Goal: Contribute content: Contribute content

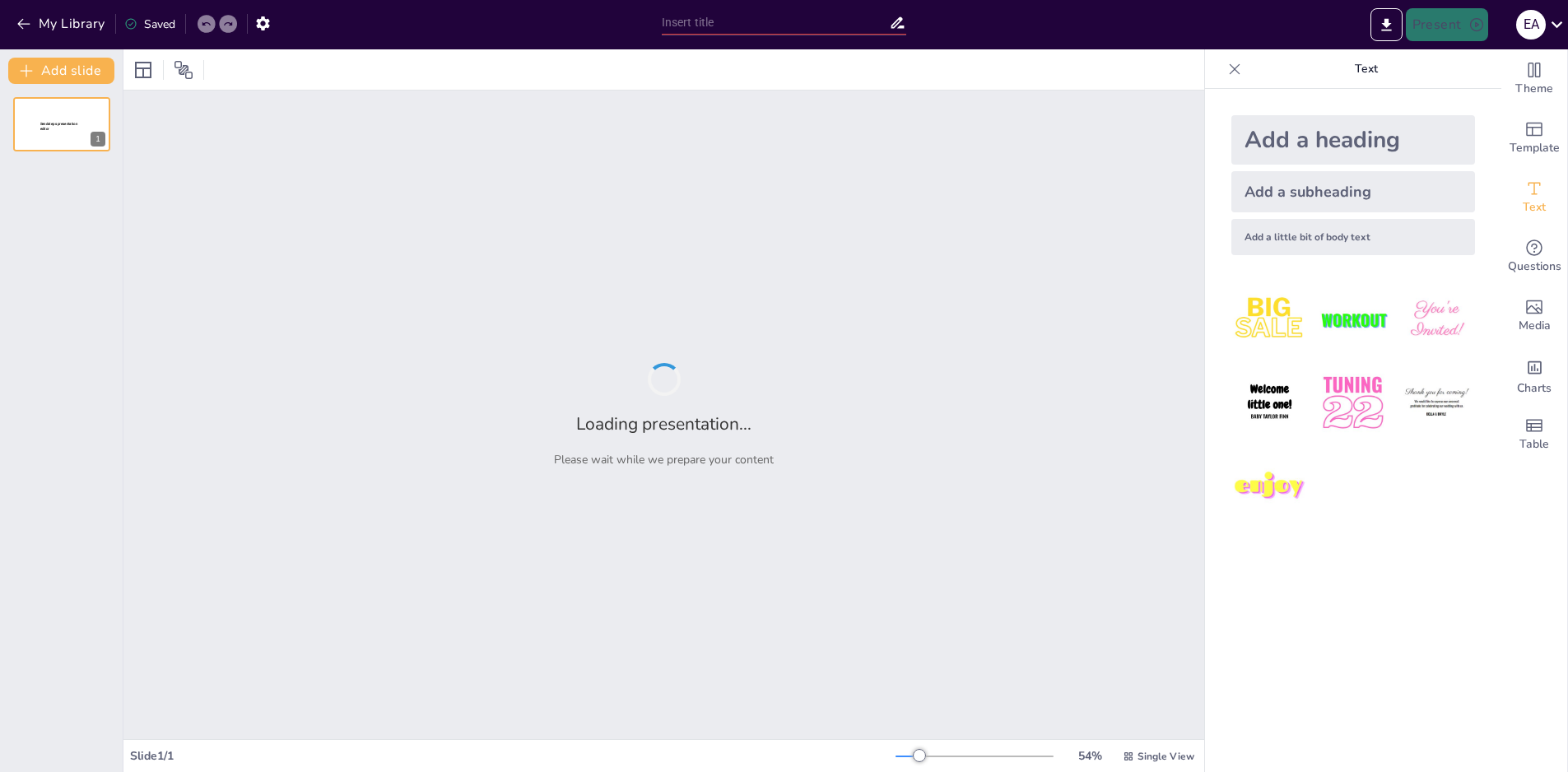
type input "El [MEDICAL_DATA]: Estructura y Función"
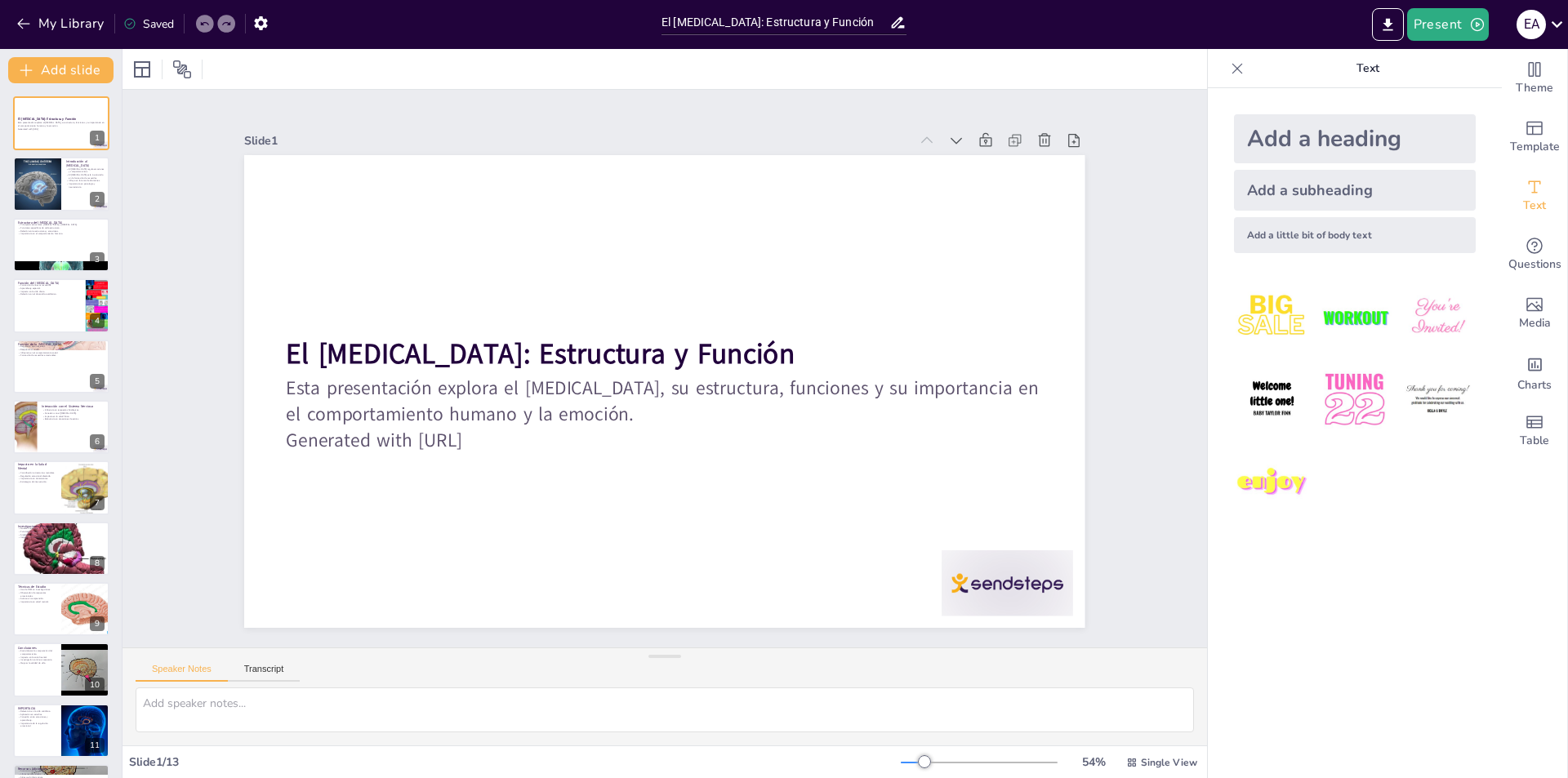
scroll to position [114, 0]
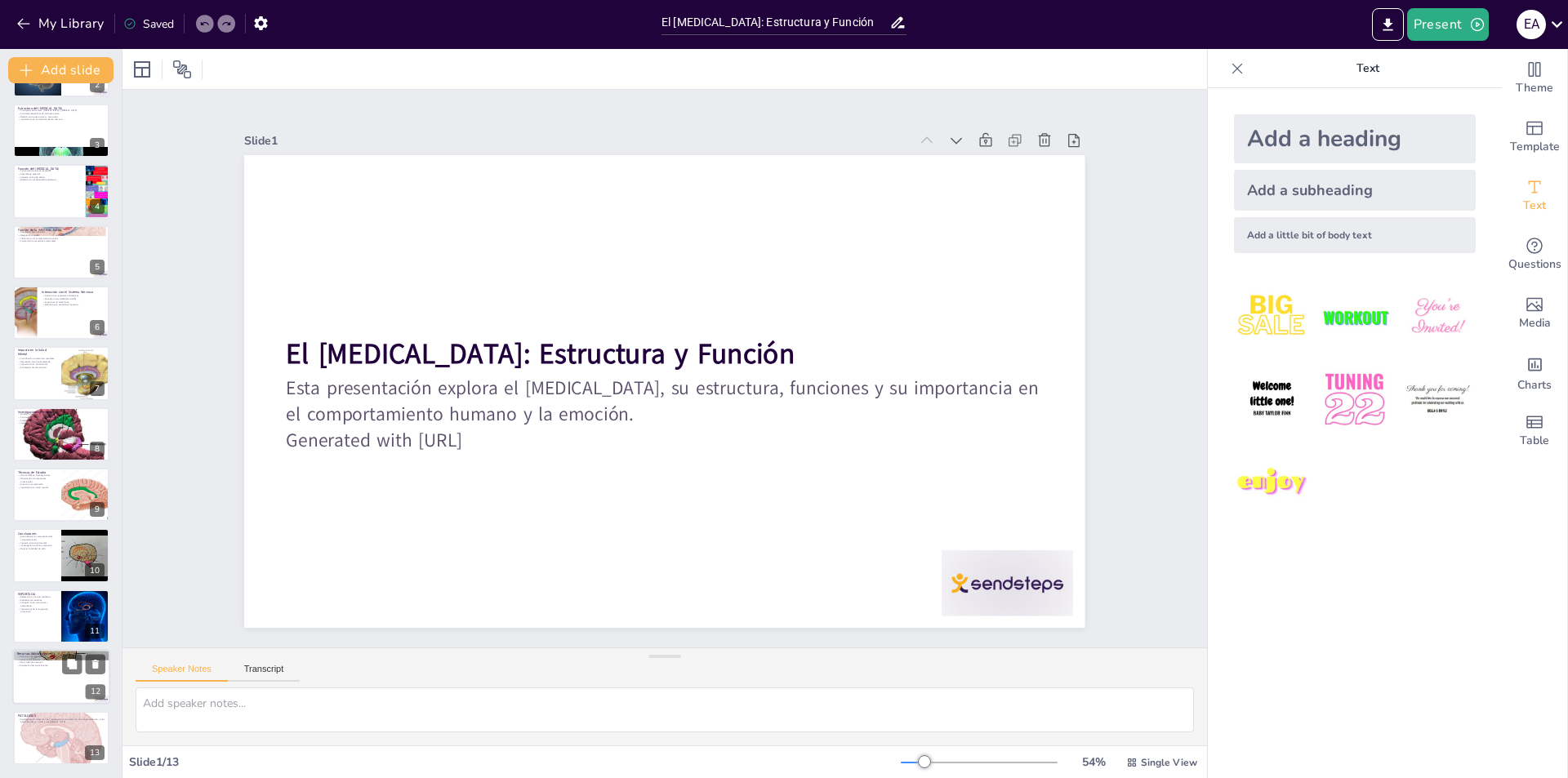
drag, startPoint x: 65, startPoint y: 664, endPoint x: 45, endPoint y: 668, distance: 20.4
click at [65, 664] on button at bounding box center [71, 664] width 20 height 20
type textarea "El acceso a artículos académicos es fundamental para aquellos que deseen profun…"
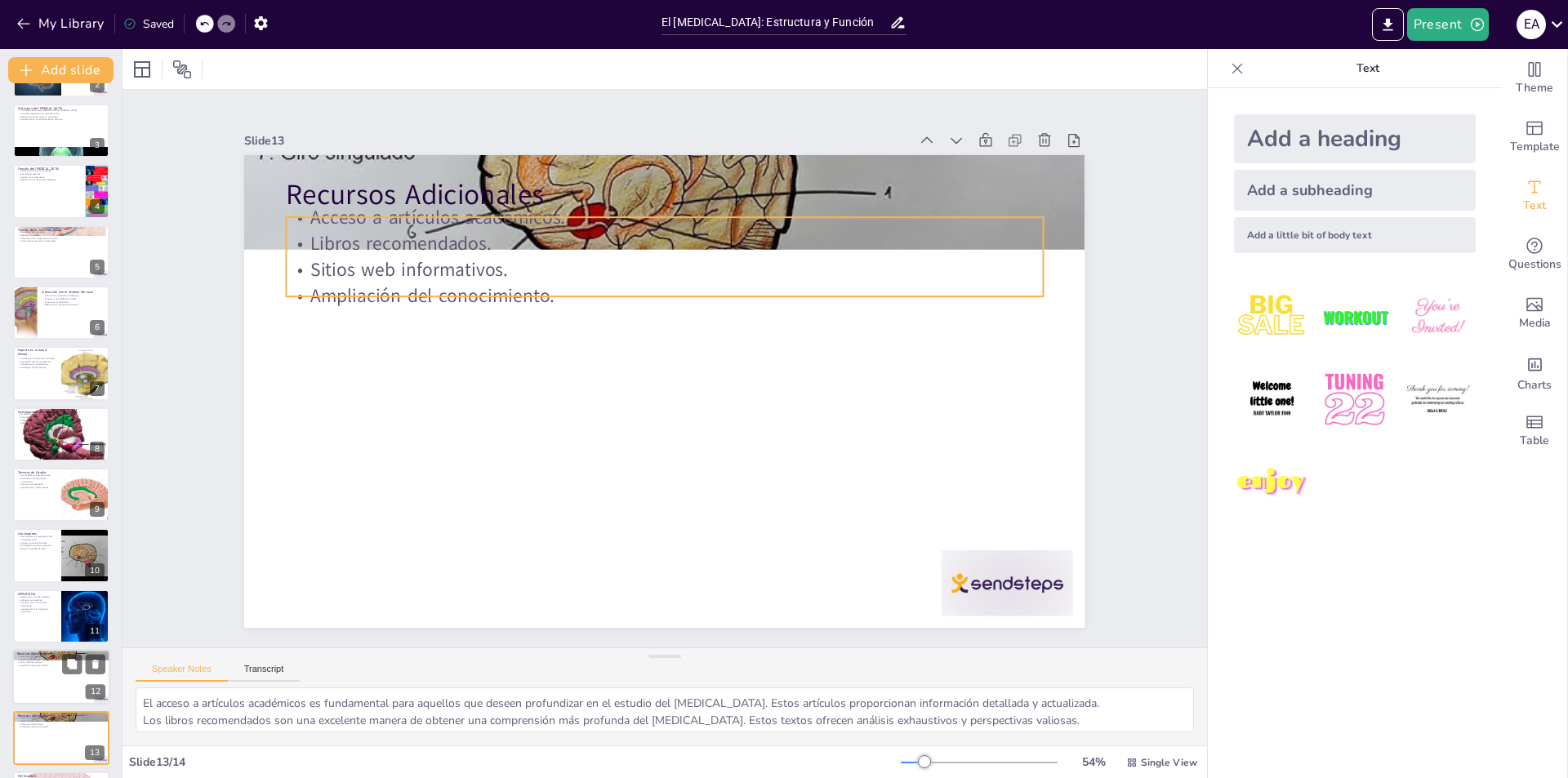
scroll to position [175, 0]
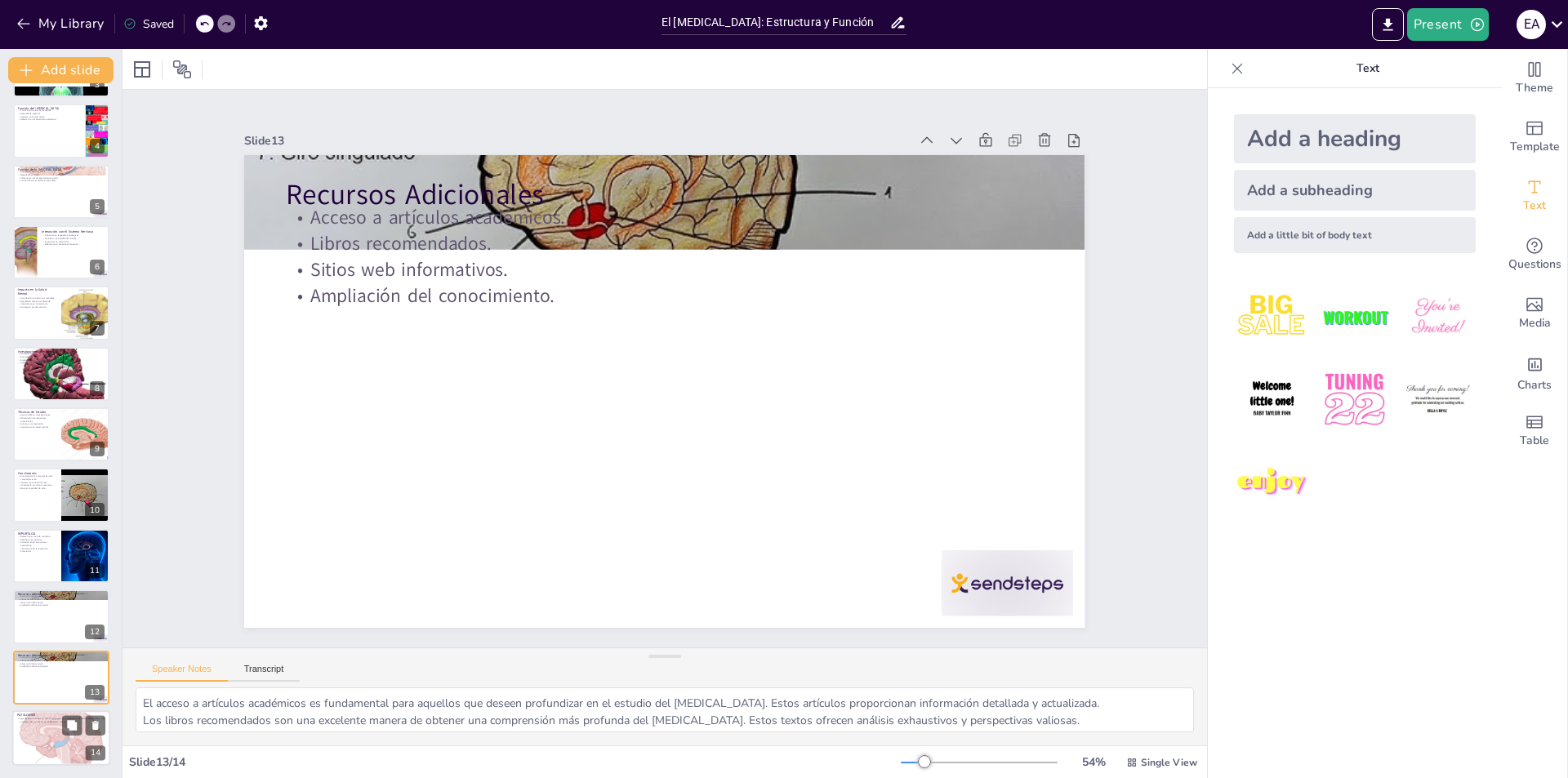
click at [81, 737] on div at bounding box center [62, 738] width 98 height 95
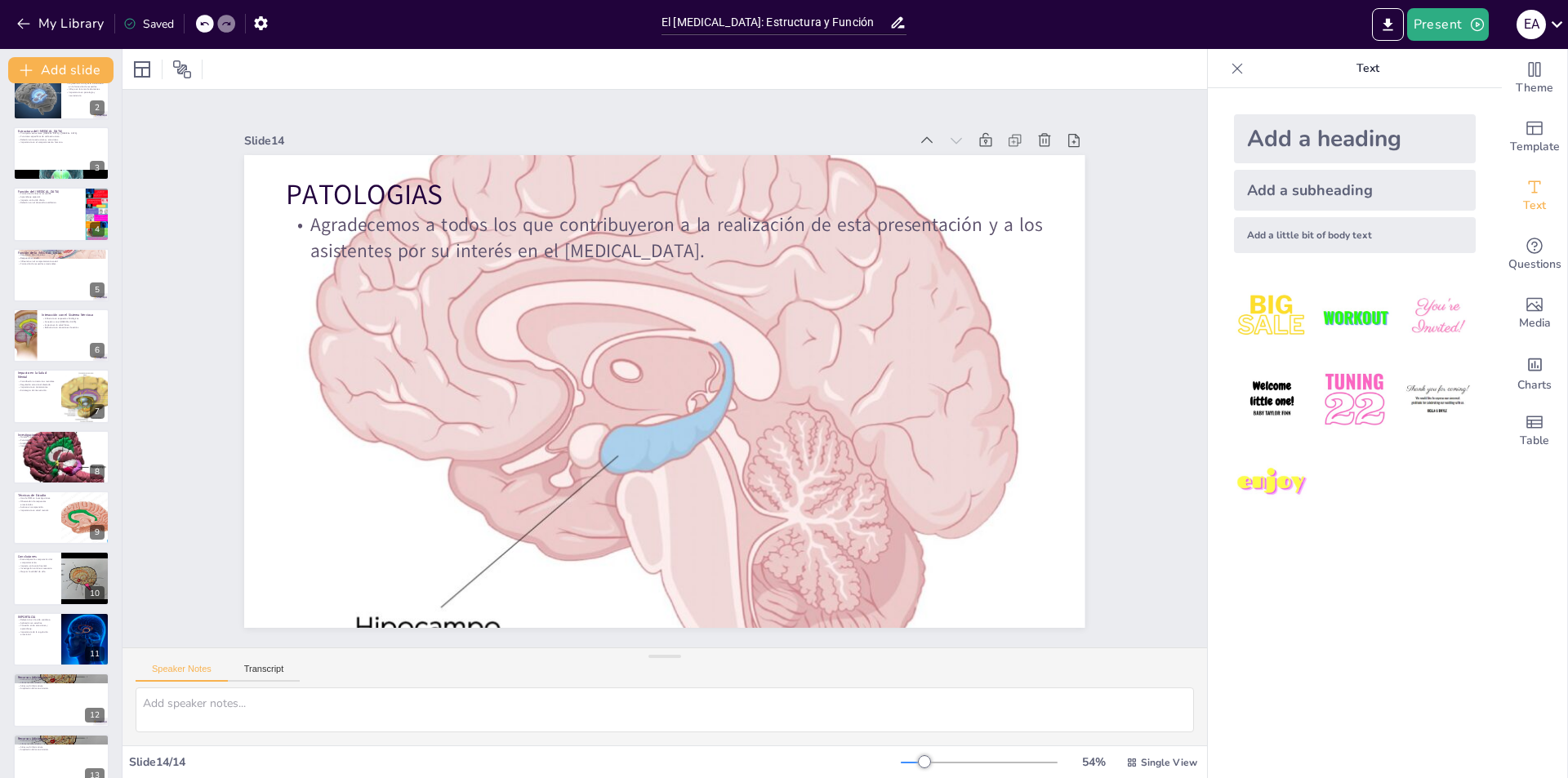
scroll to position [0, 0]
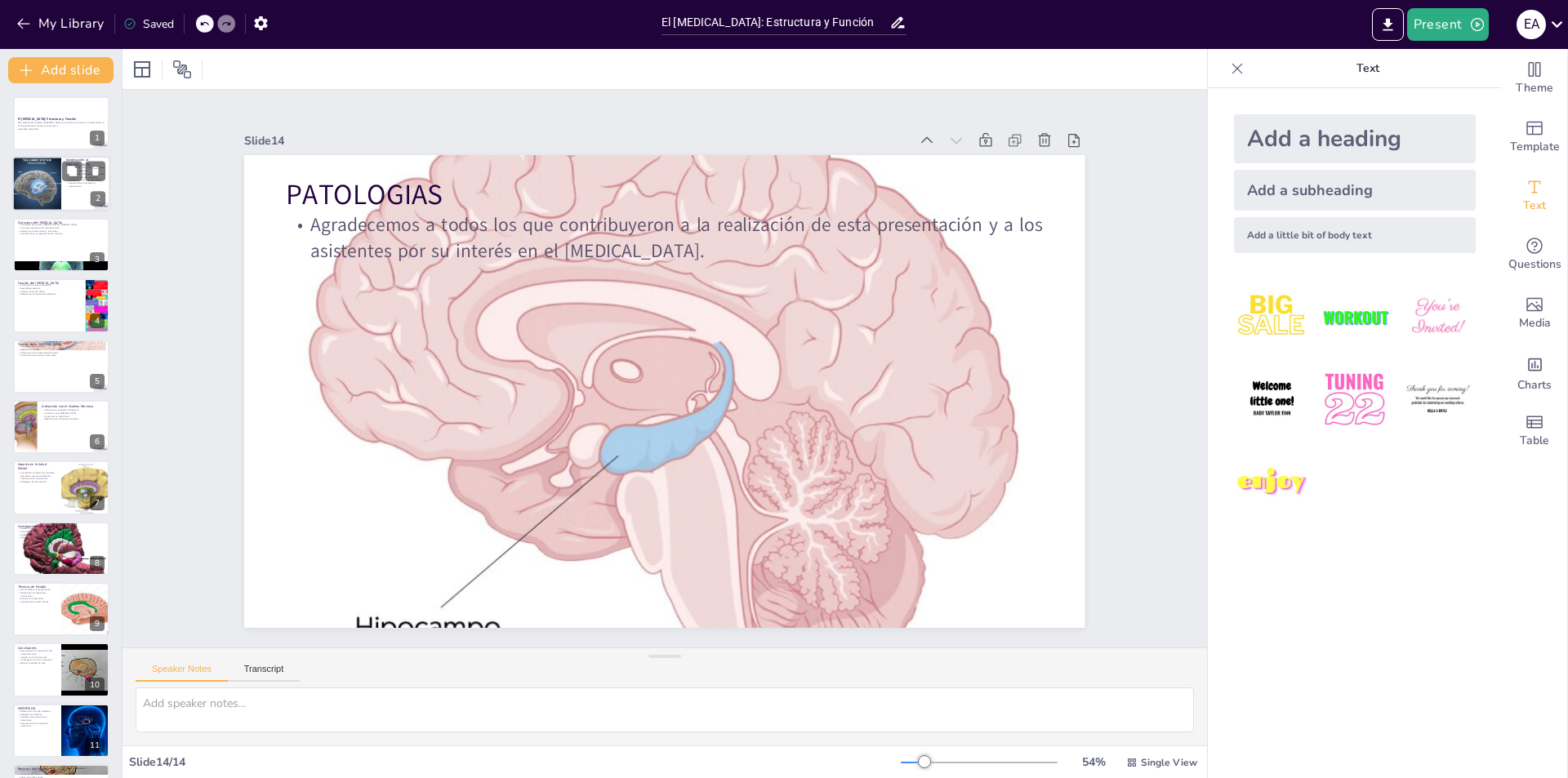
click at [54, 175] on div at bounding box center [36, 184] width 56 height 56
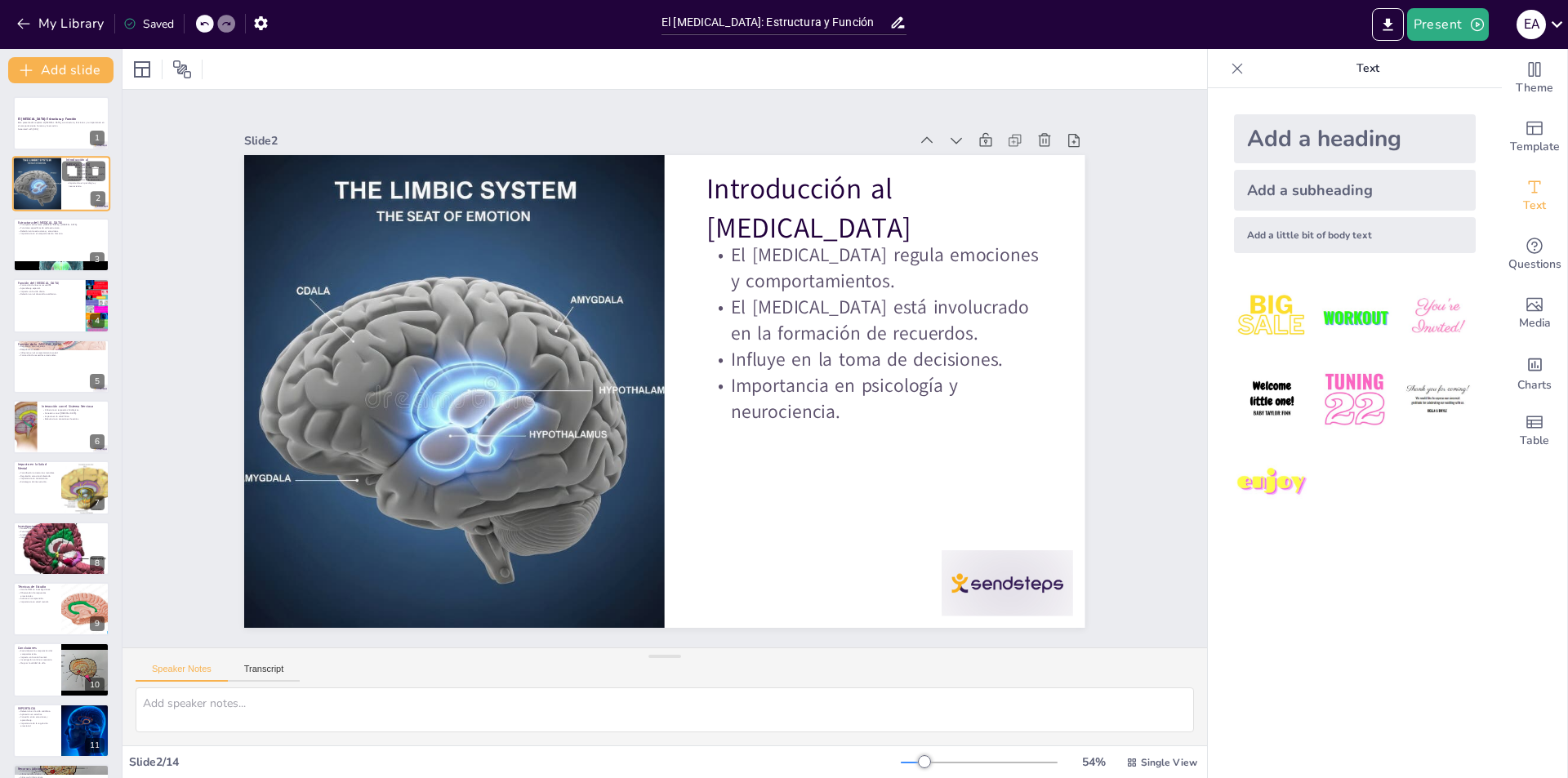
type textarea "La regulación de emociones y comportamientos es una función esencial del [MEDIC…"
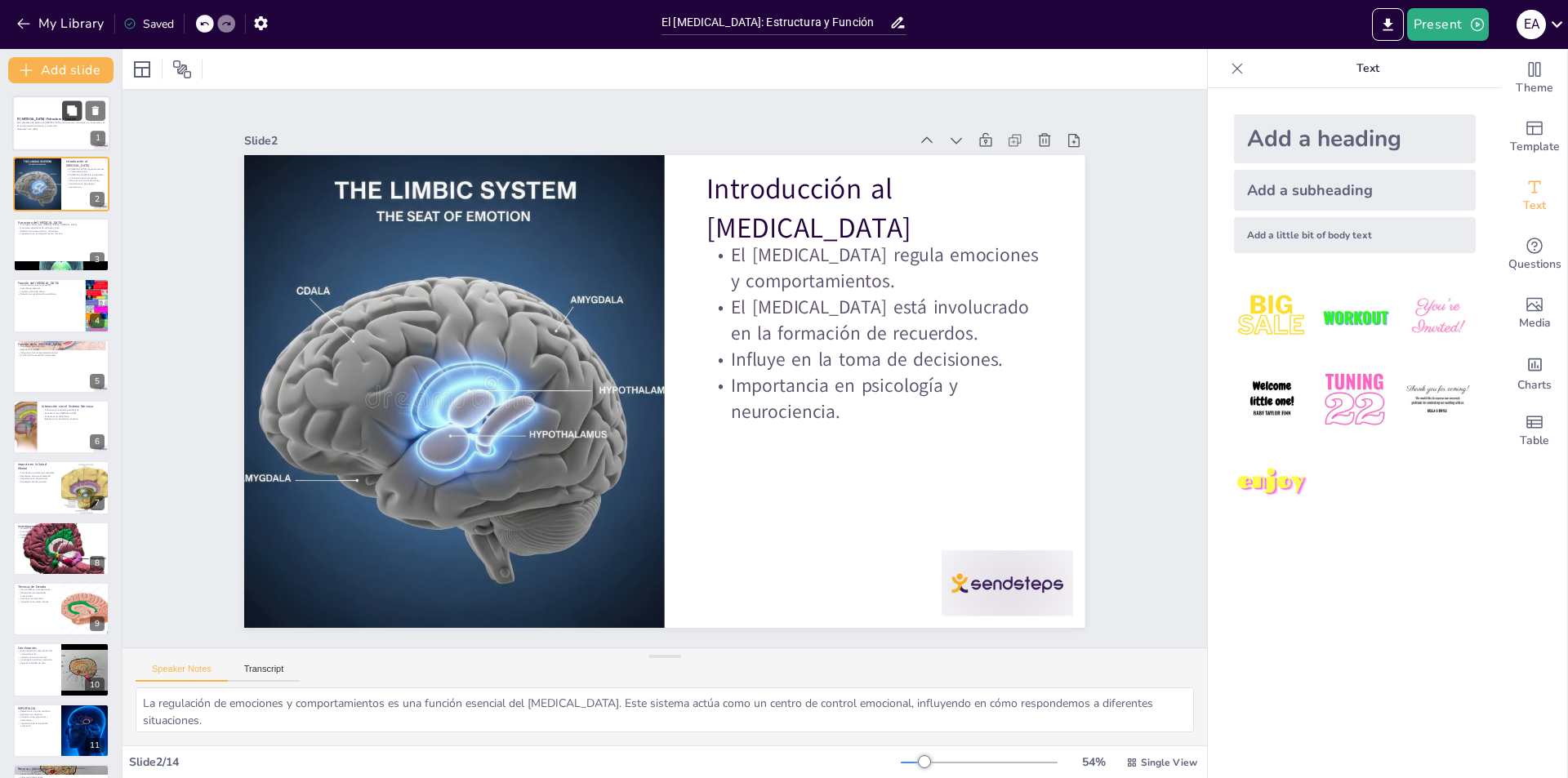
click at [64, 111] on button at bounding box center [71, 111] width 20 height 20
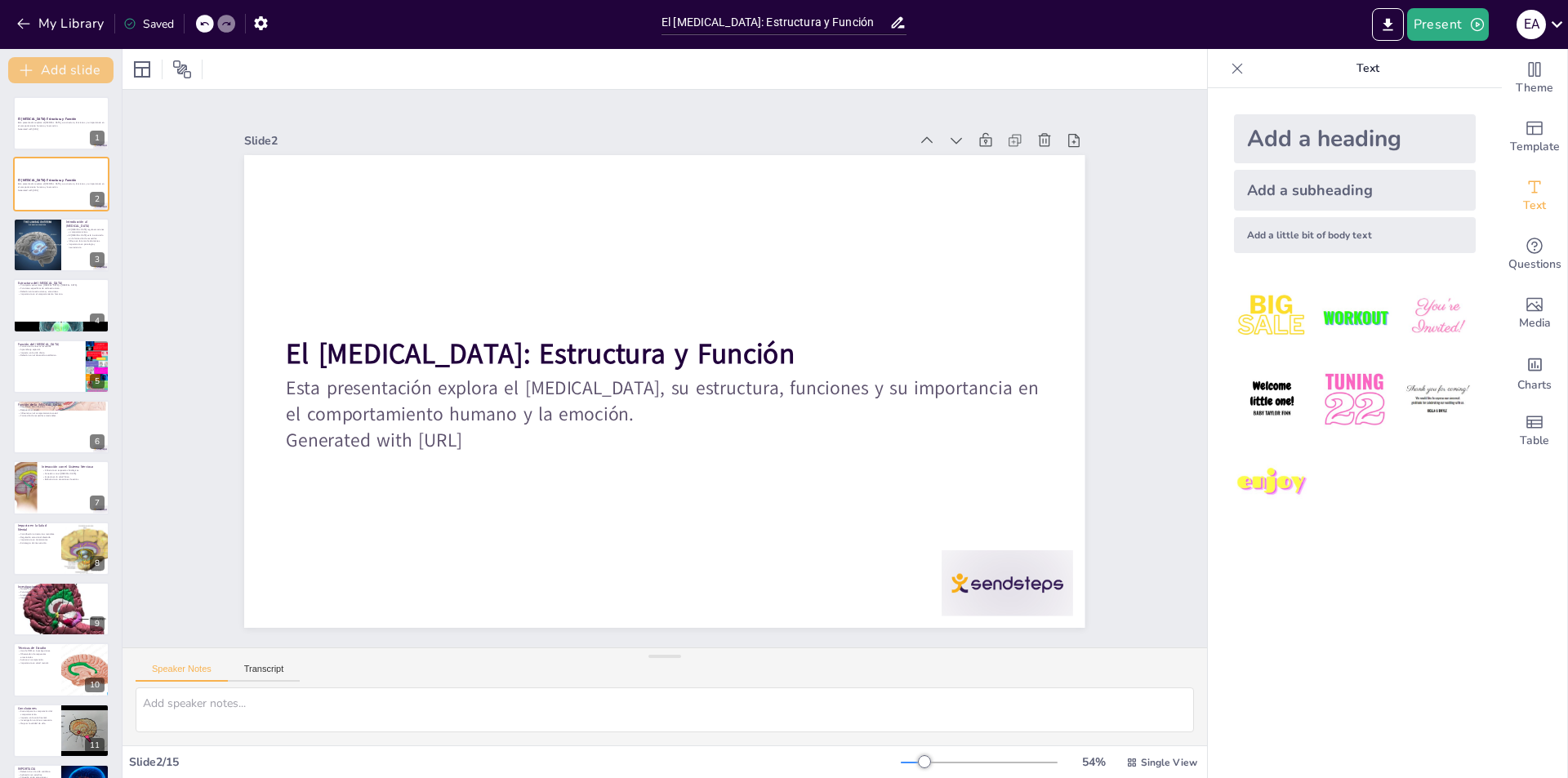
click at [76, 62] on button "Add slide" at bounding box center [61, 69] width 106 height 26
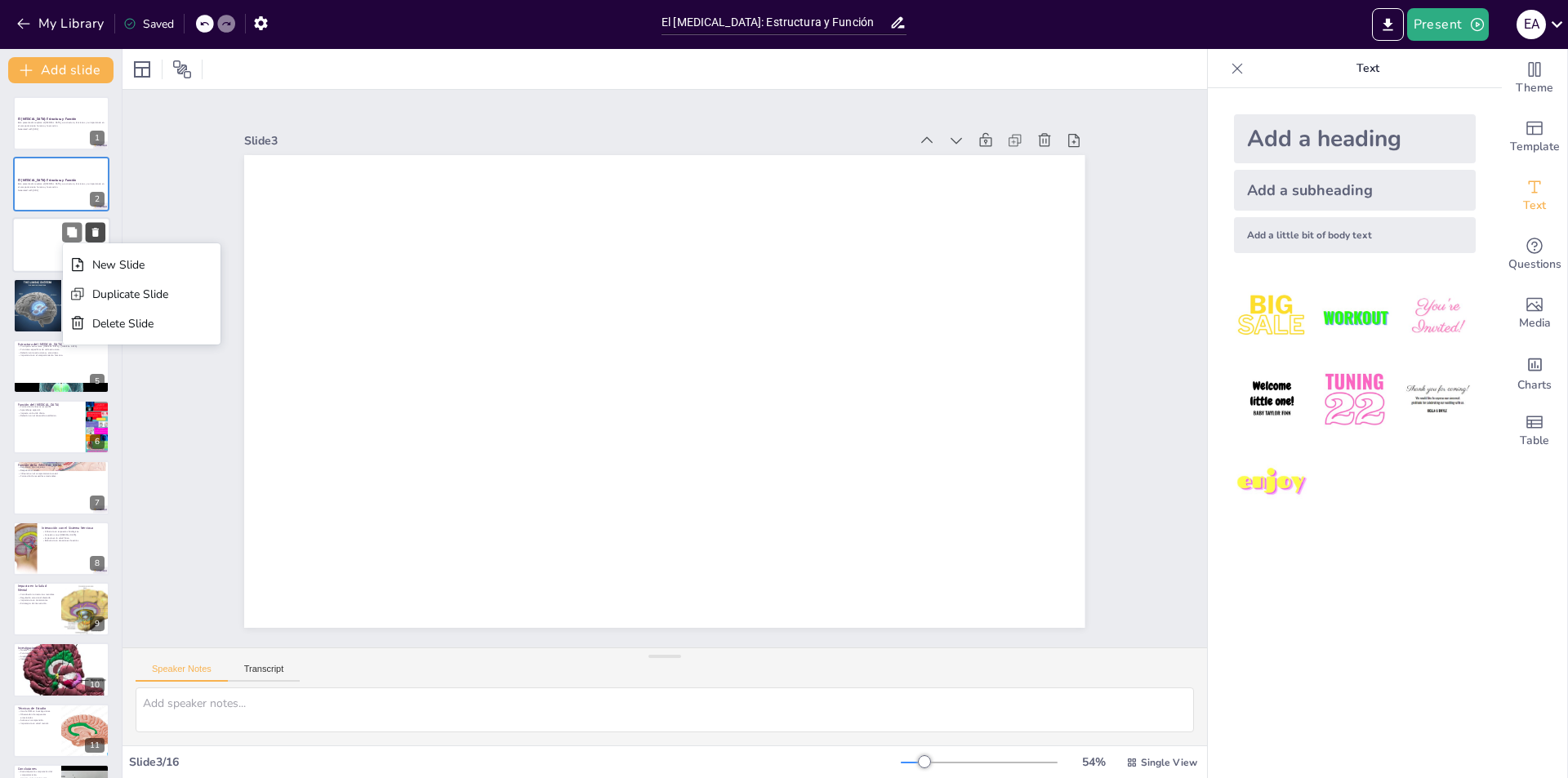
click at [94, 228] on icon at bounding box center [96, 232] width 12 height 12
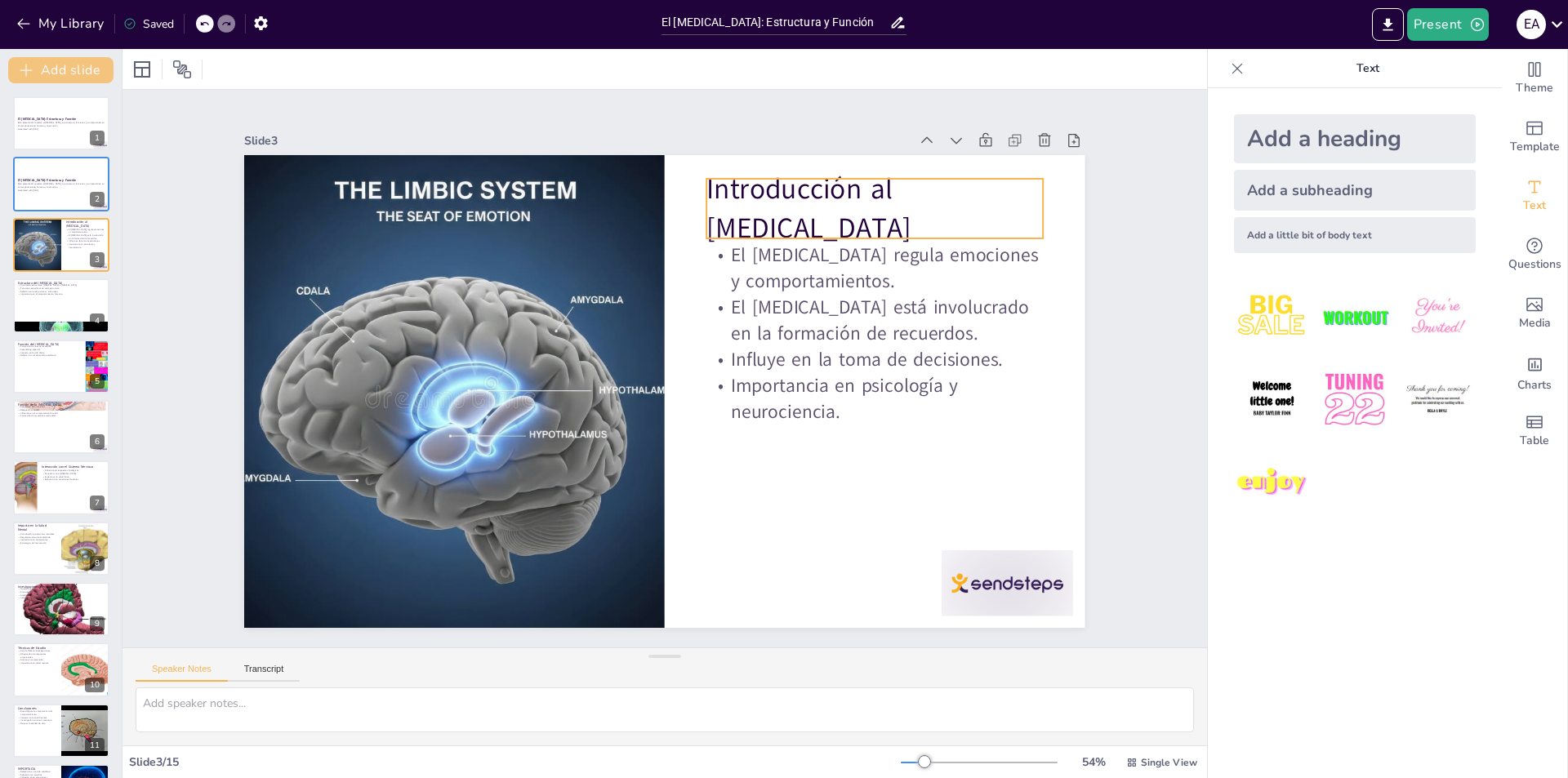
type textarea "La regulación de emociones y comportamientos es una función esencial del [MEDIC…"
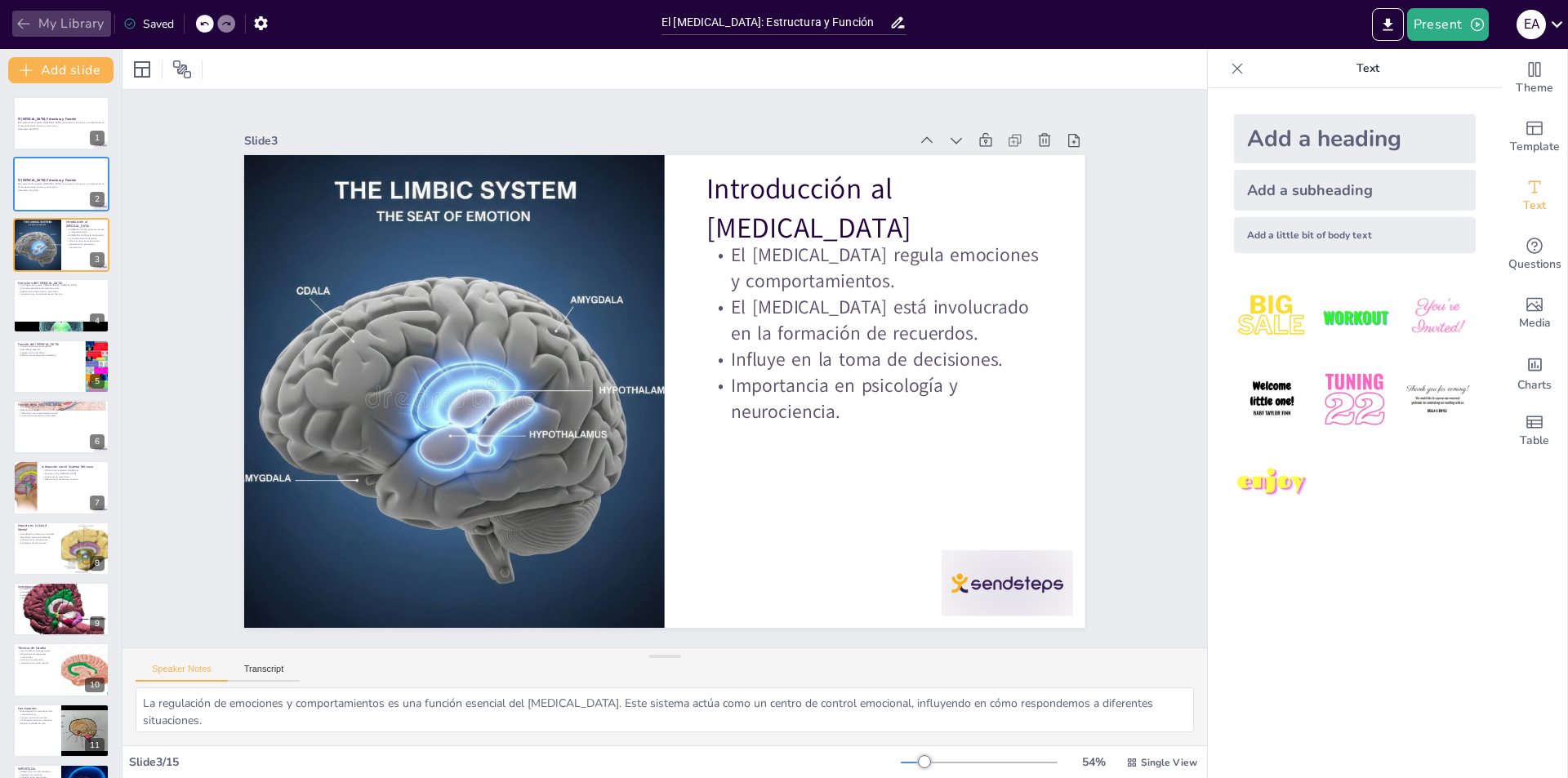
click at [17, 21] on icon "button" at bounding box center [23, 23] width 17 height 17
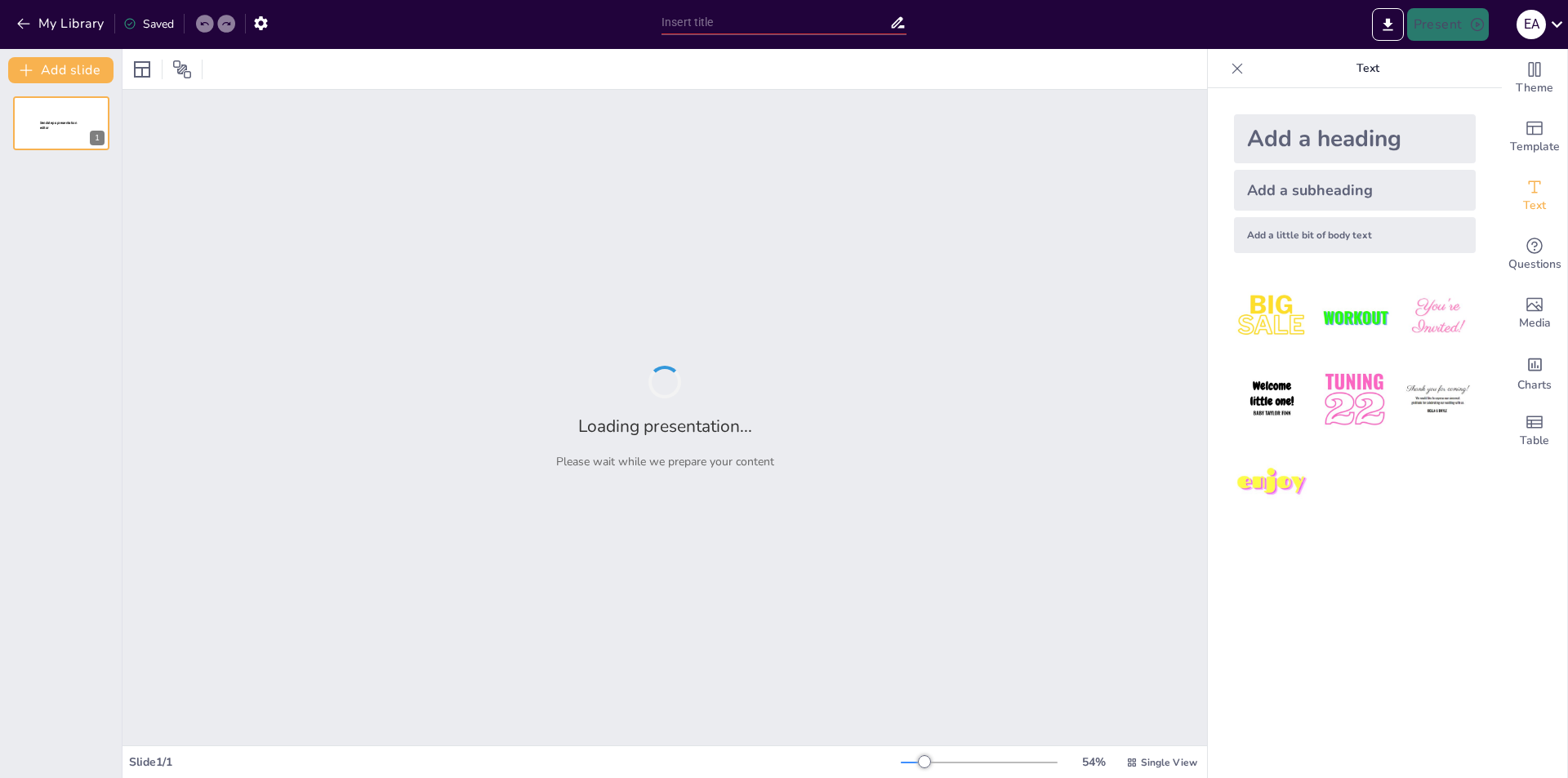
type input "El Sistema Límbico: Estructura y Función"
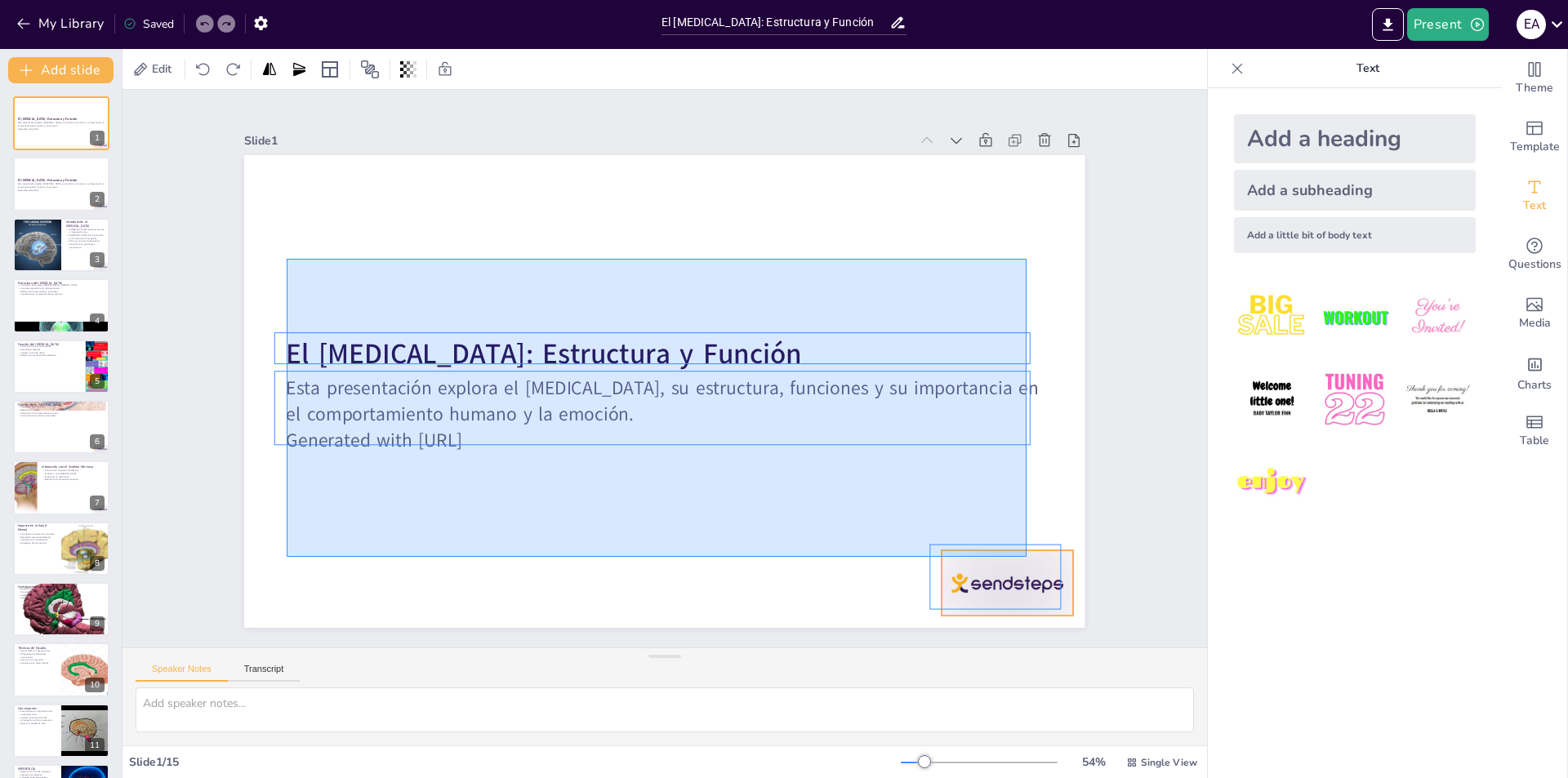
drag, startPoint x: 370, startPoint y: 436, endPoint x: 1027, endPoint y: 557, distance: 668.0
click at [1027, 156] on div "El Sistema Límbico: Estructura y Función Esta presentación explora el sistema l…" at bounding box center [664, 156] width 841 height 0
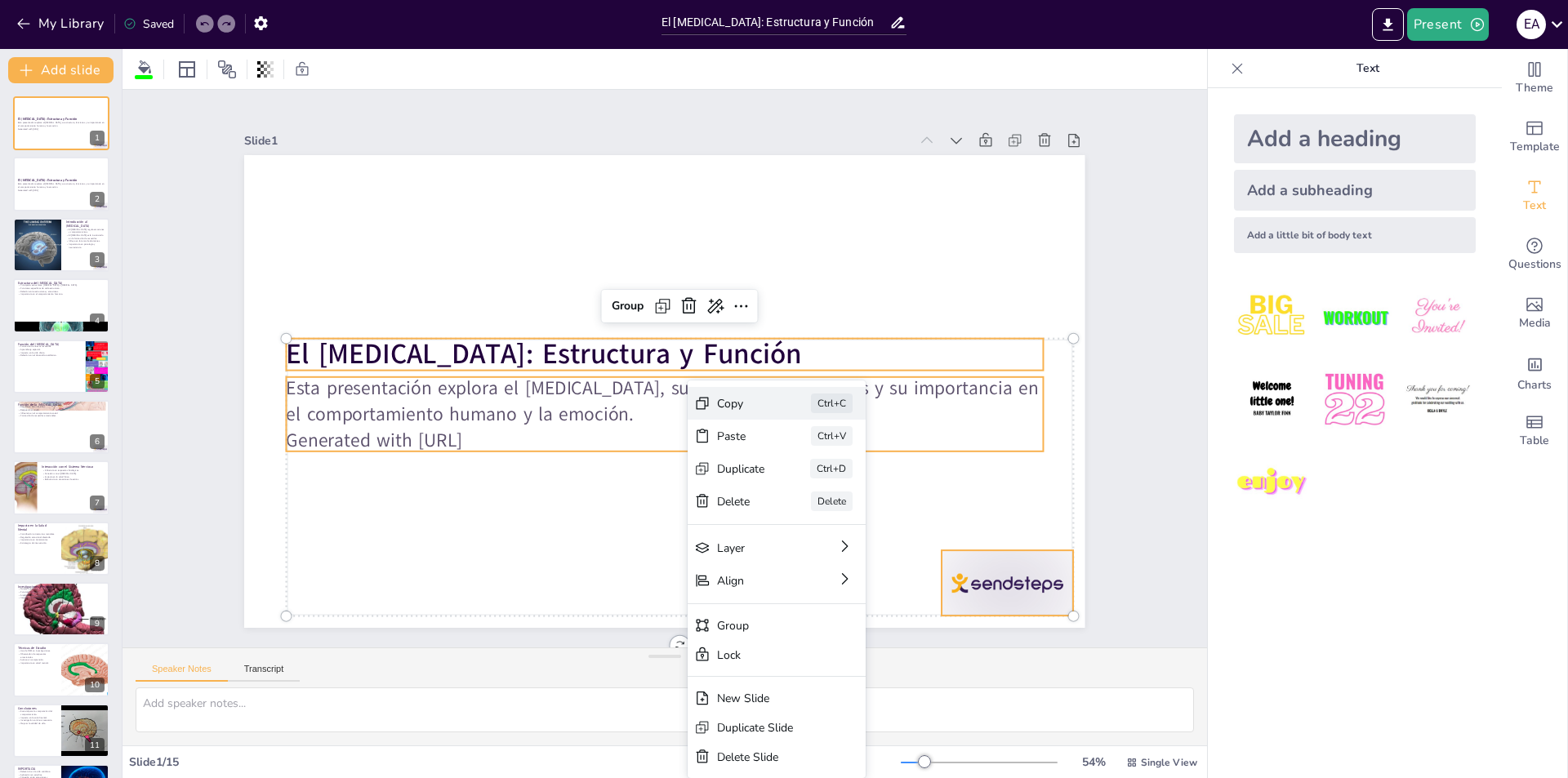
click at [840, 485] on div "Copy" at bounding box center [863, 493] width 48 height 16
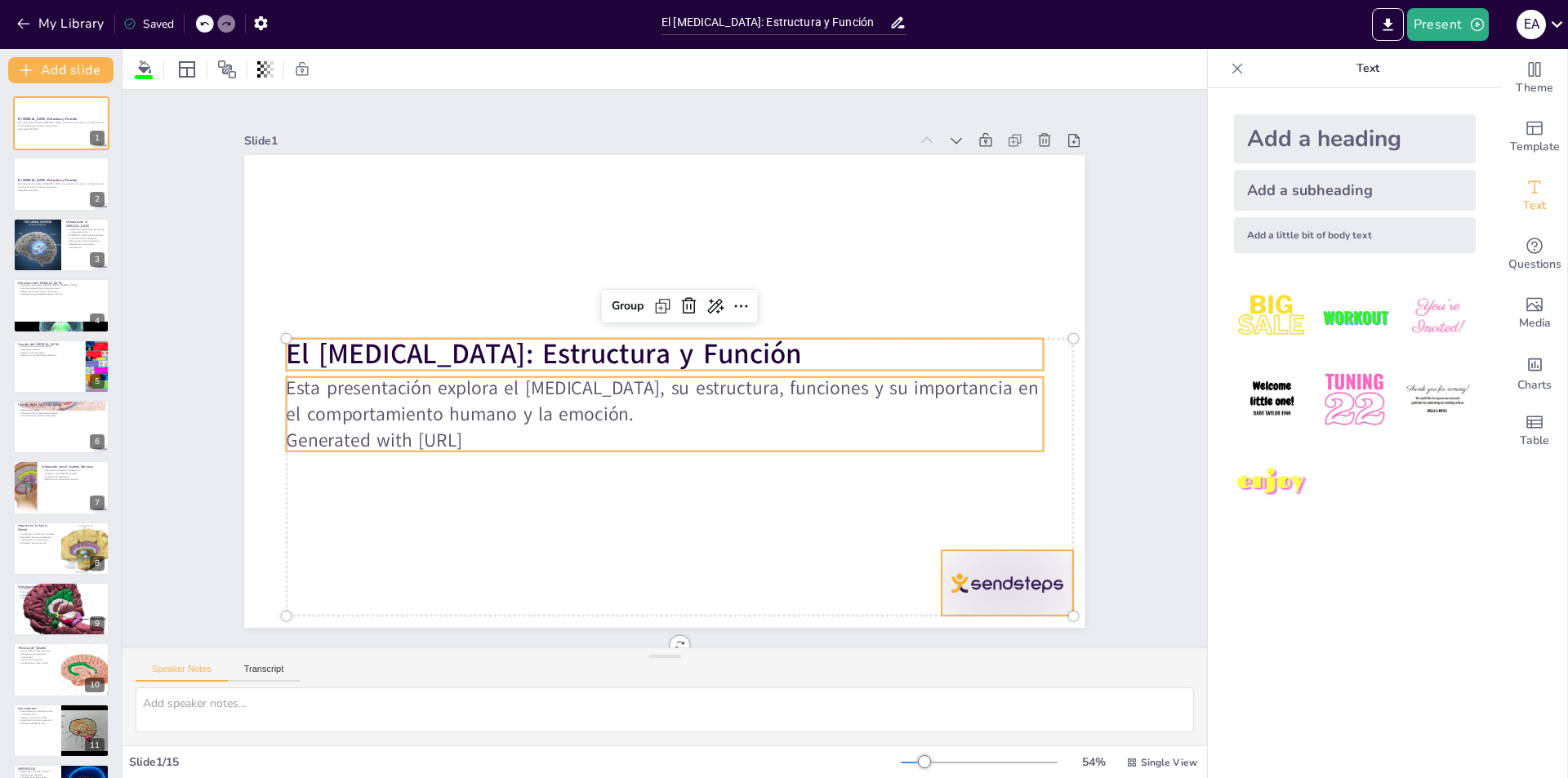
click at [347, 386] on p "Esta presentación explora el sistema límbico, su estructura, funciones y su imp…" at bounding box center [662, 401] width 758 height 131
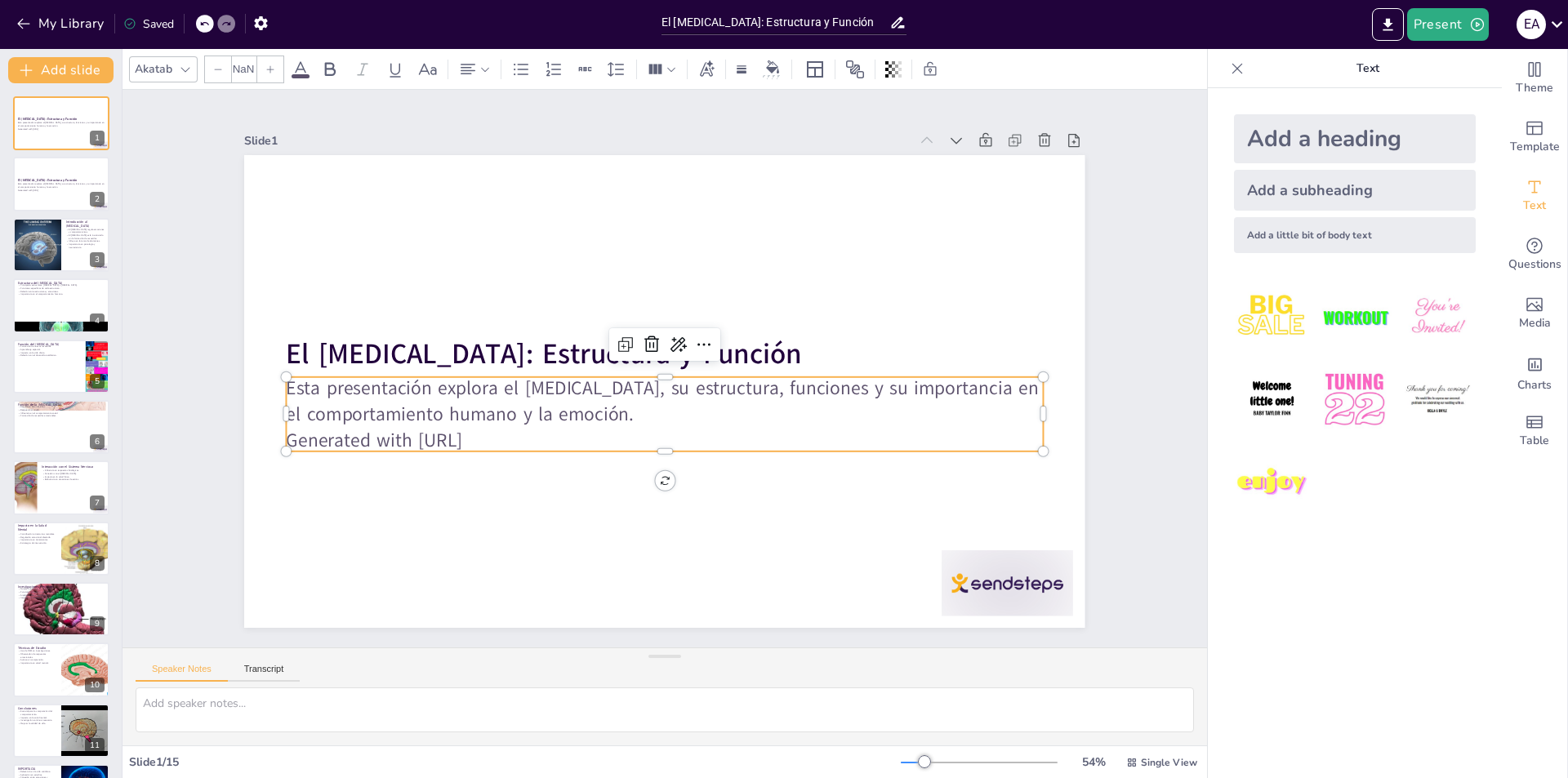
type input "32"
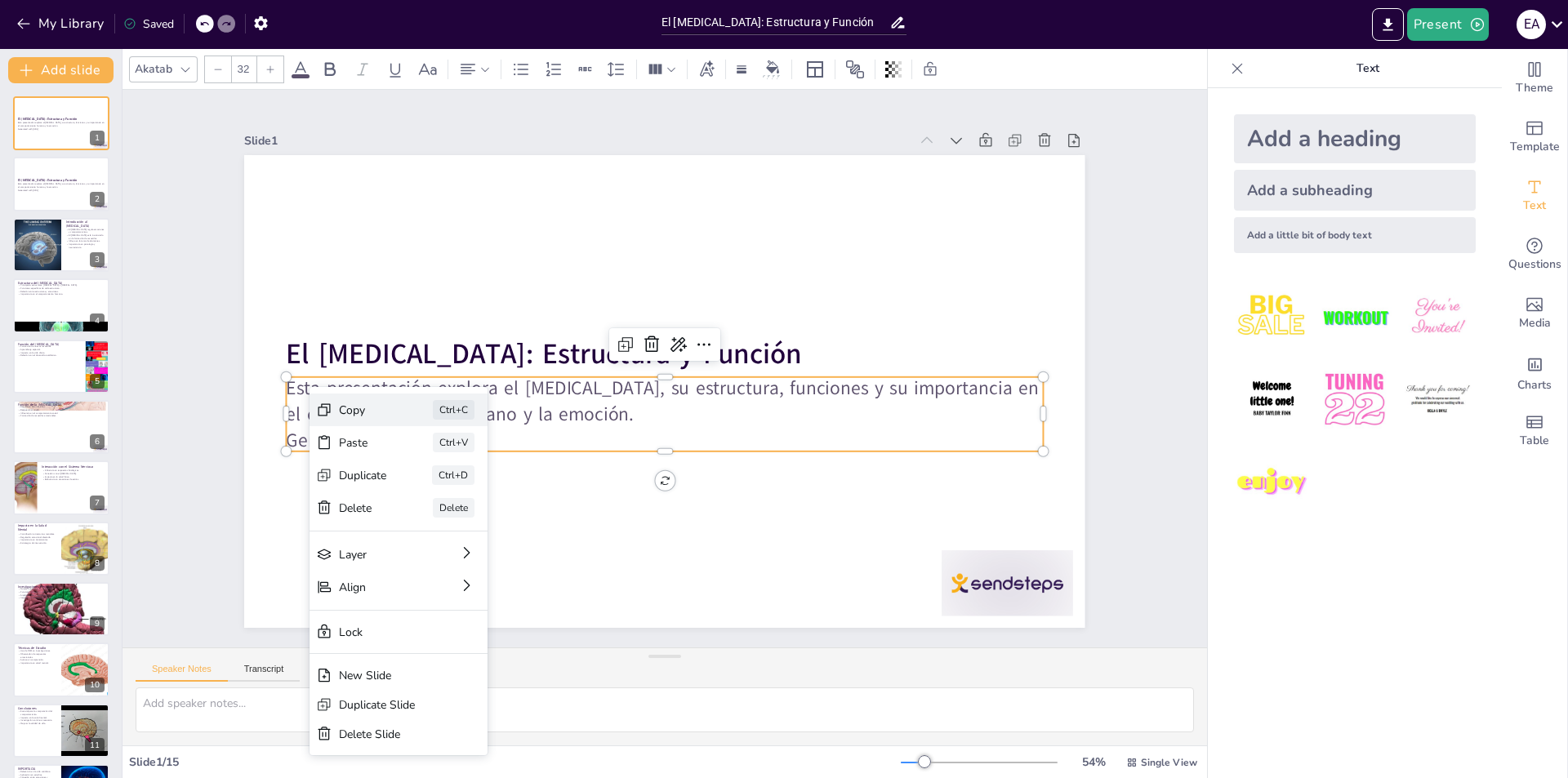
click at [432, 483] on div "Copy Ctrl+C" at bounding box center [521, 499] width 178 height 32
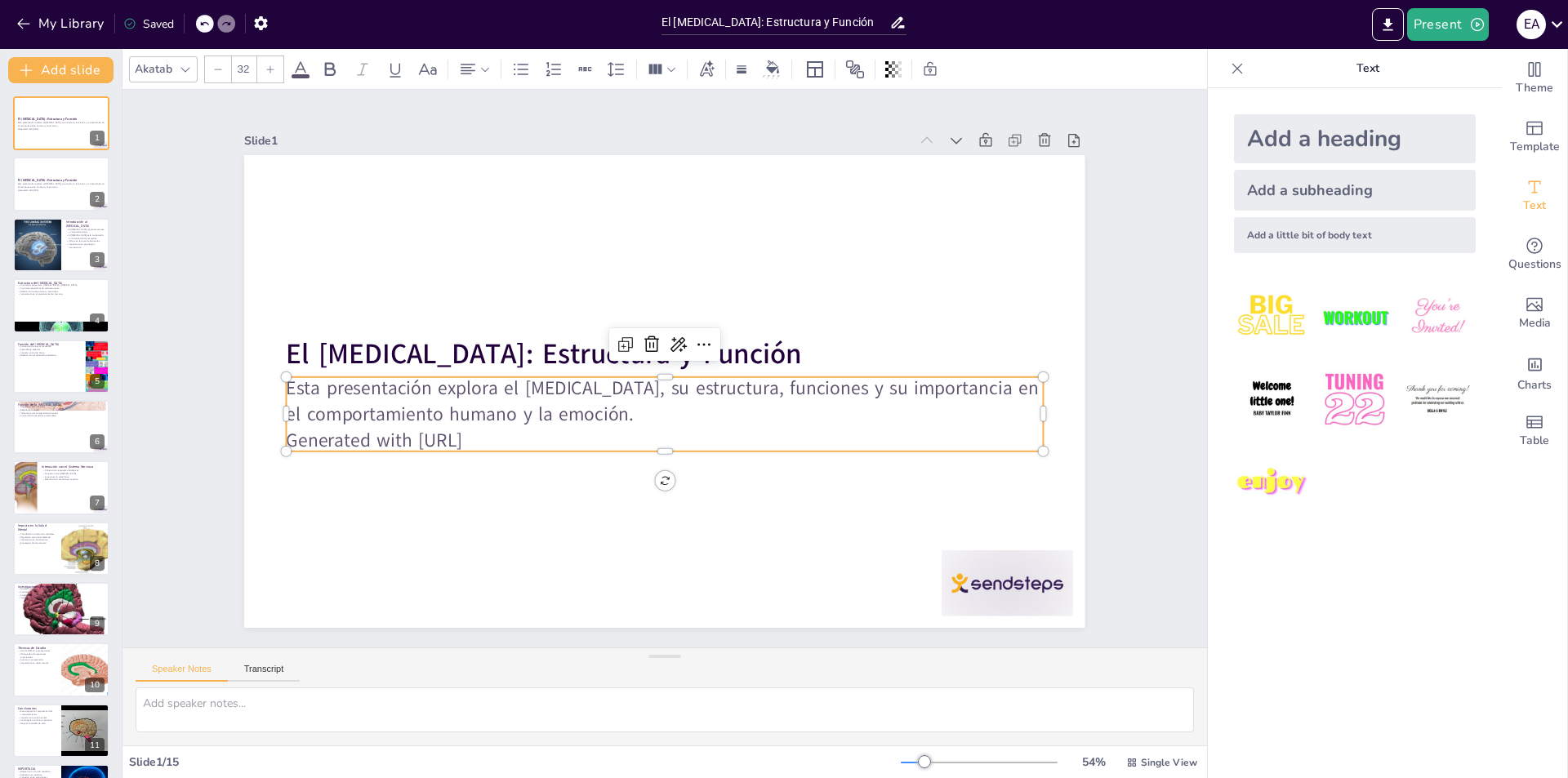
click at [515, 432] on p "Generated with [URL]" at bounding box center [665, 439] width 757 height 26
click at [544, 427] on p "Generated with [URL]" at bounding box center [665, 439] width 757 height 26
click at [535, 427] on p "Generated with [URL]" at bounding box center [665, 439] width 757 height 26
click at [516, 432] on p "Generated with [URL]" at bounding box center [628, 431] width 669 height 401
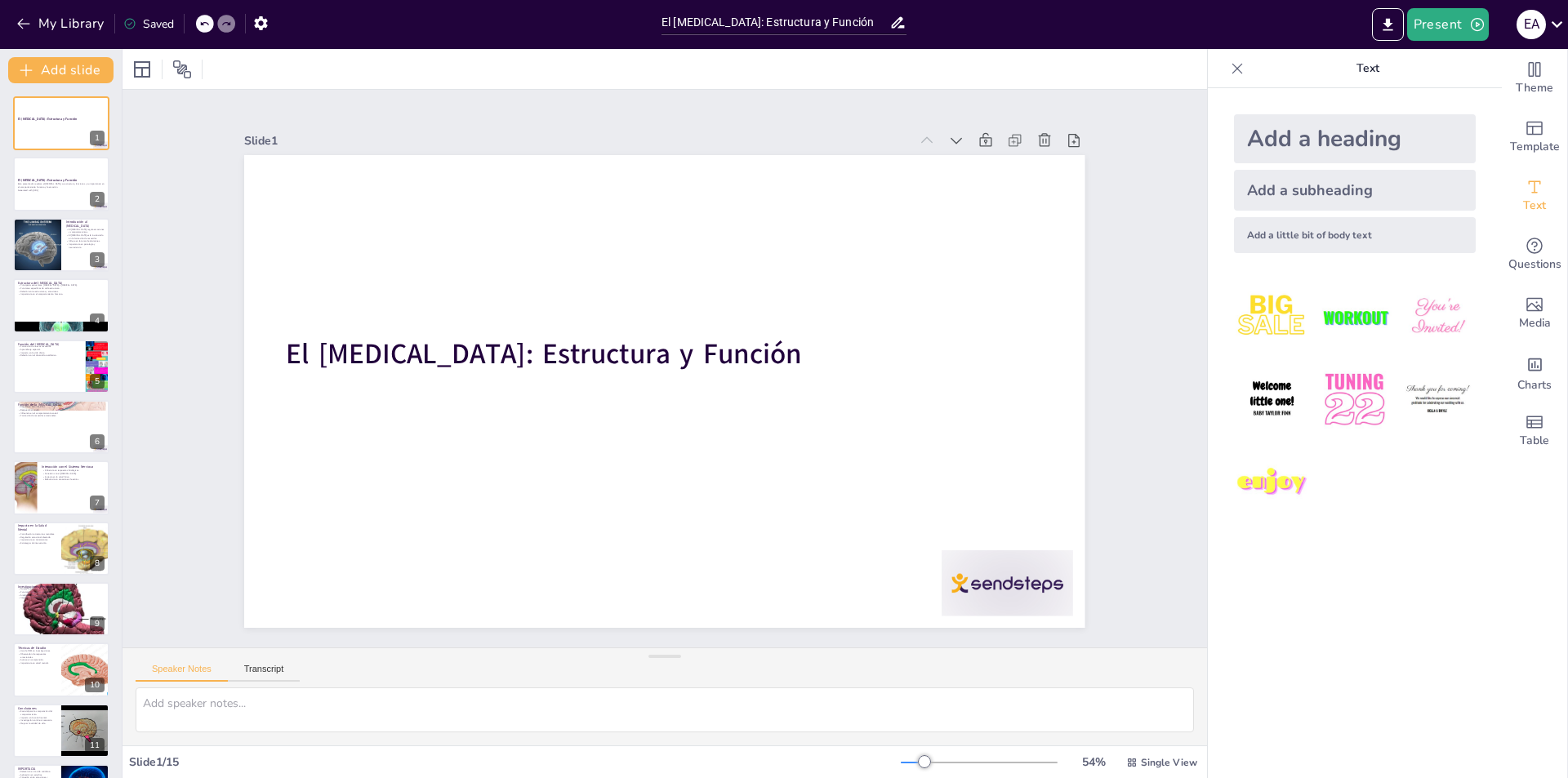
click at [209, 23] on icon at bounding box center [205, 23] width 10 height 10
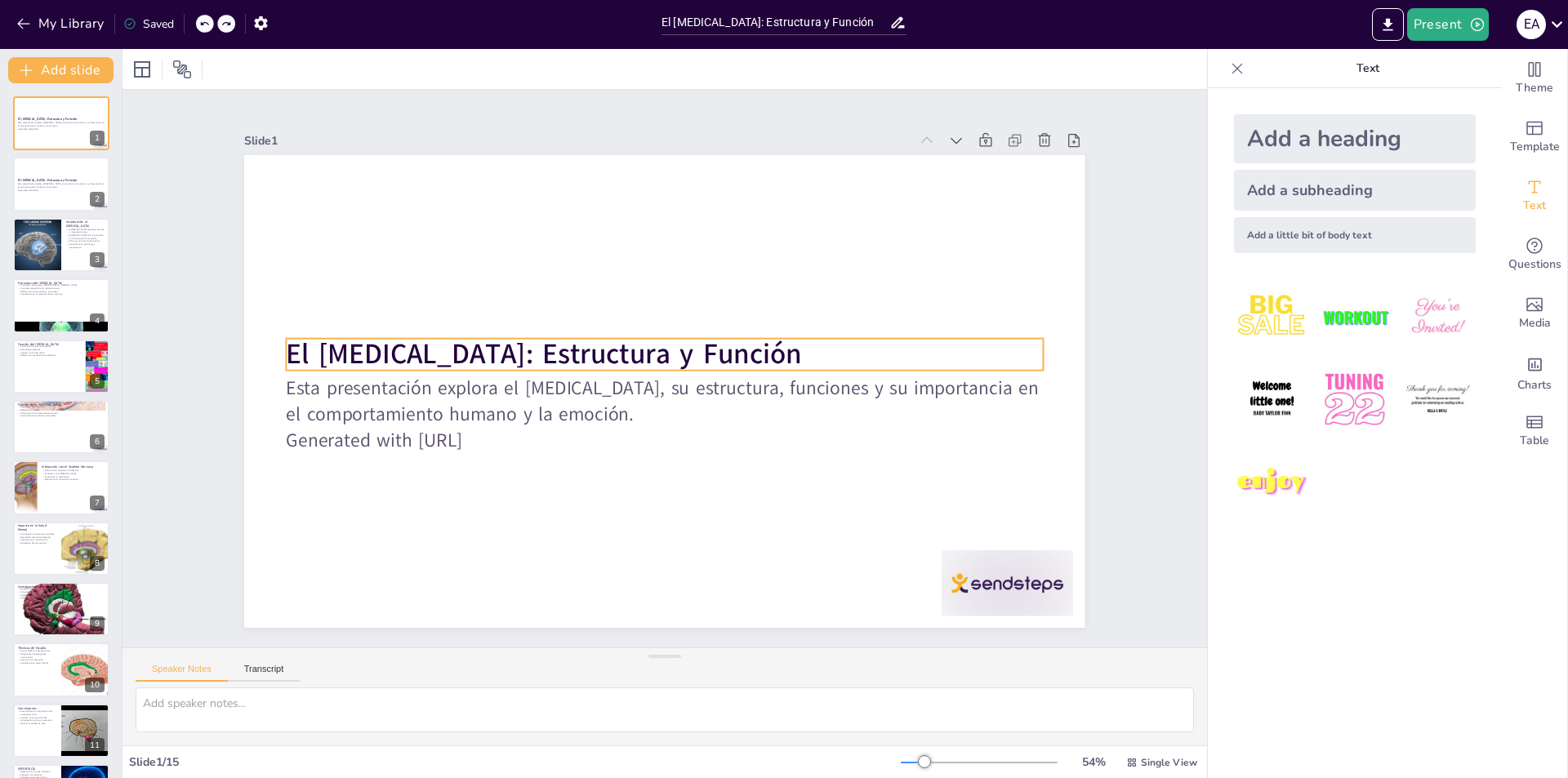
click at [348, 393] on p "Esta presentación explora el [MEDICAL_DATA], su estructura, funciones y su impo…" at bounding box center [678, 339] width 713 height 355
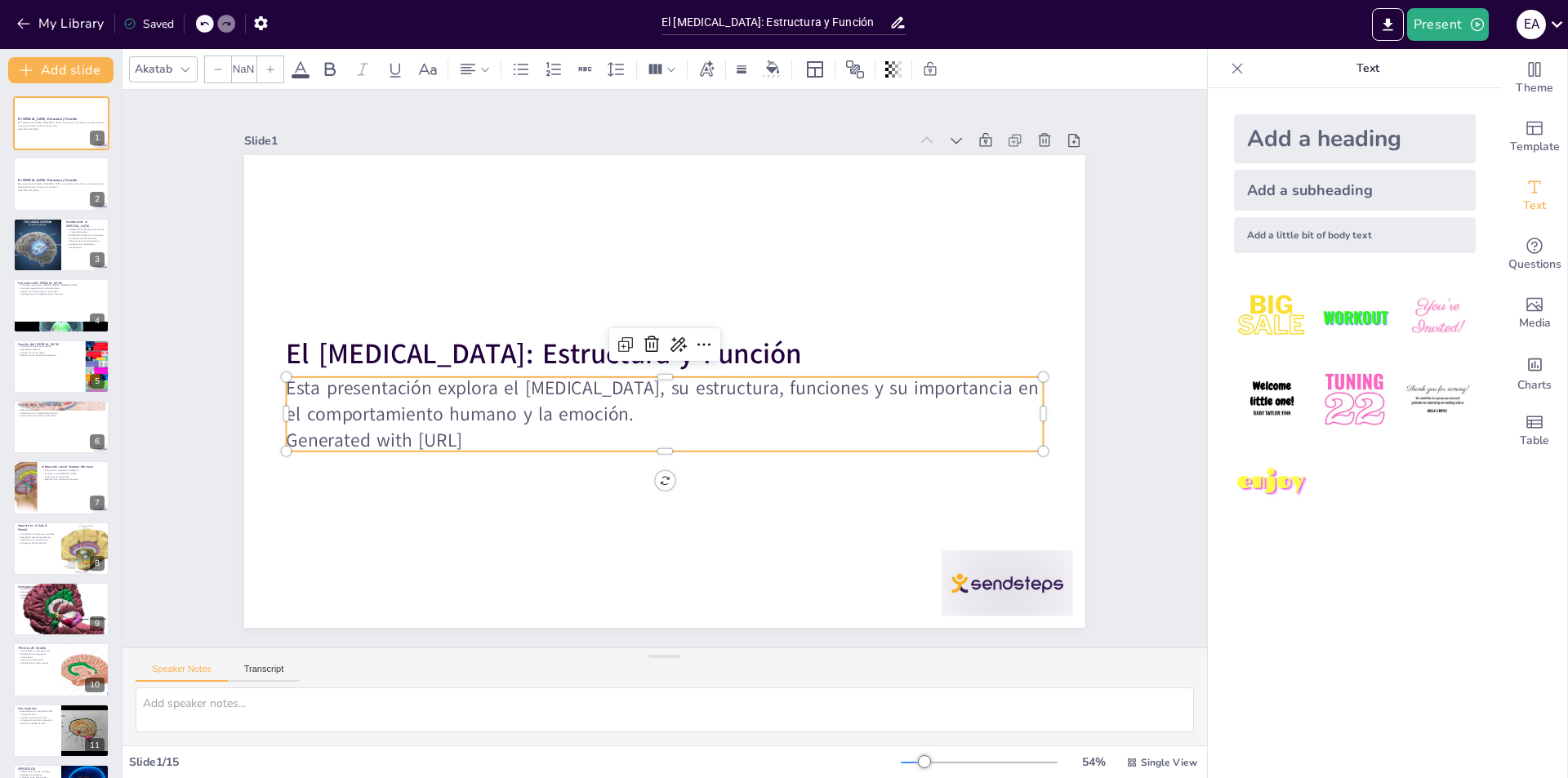
type input "32"
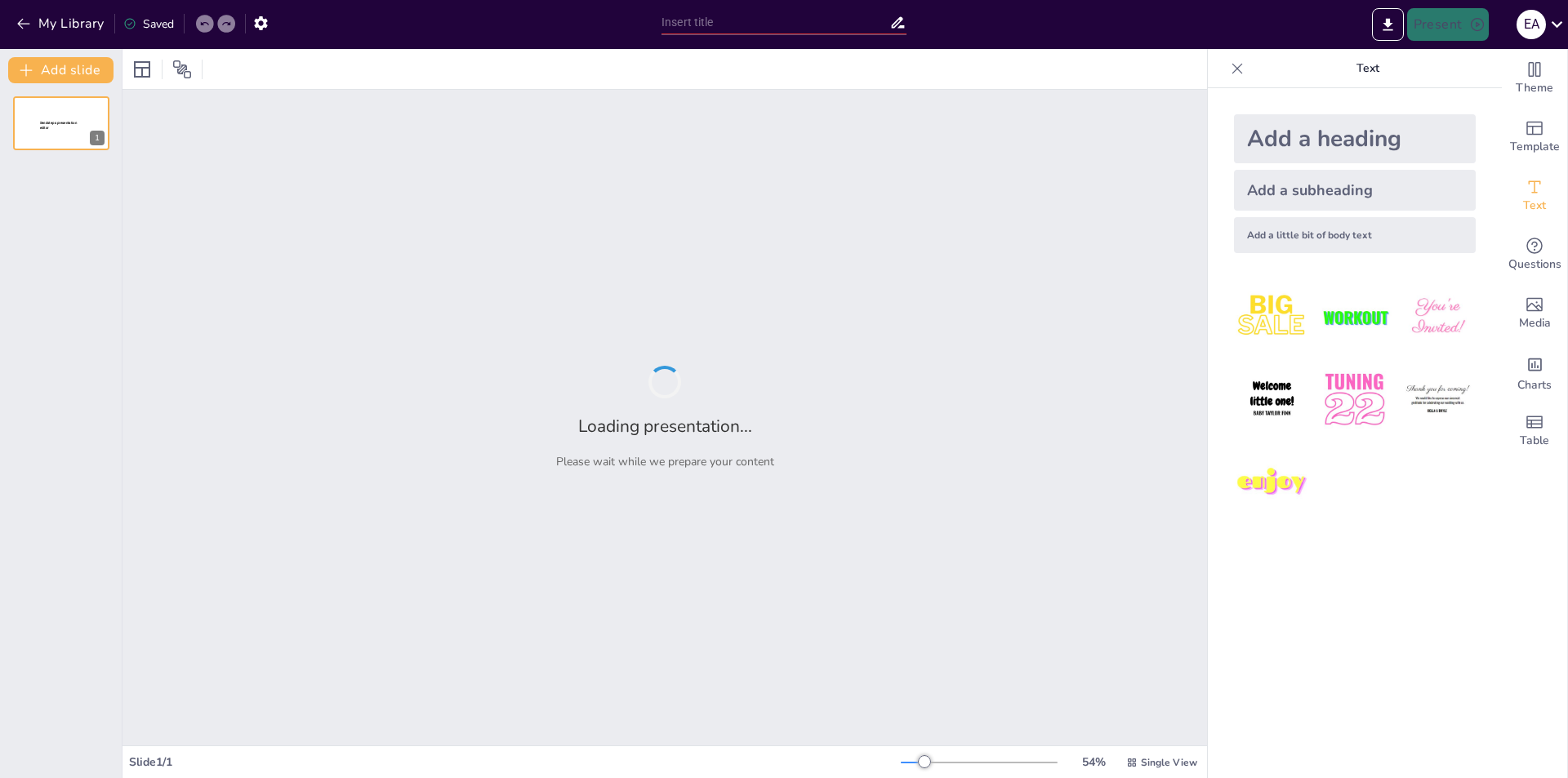
type input "El [MEDICAL_DATA]: Funciones y Estructura"
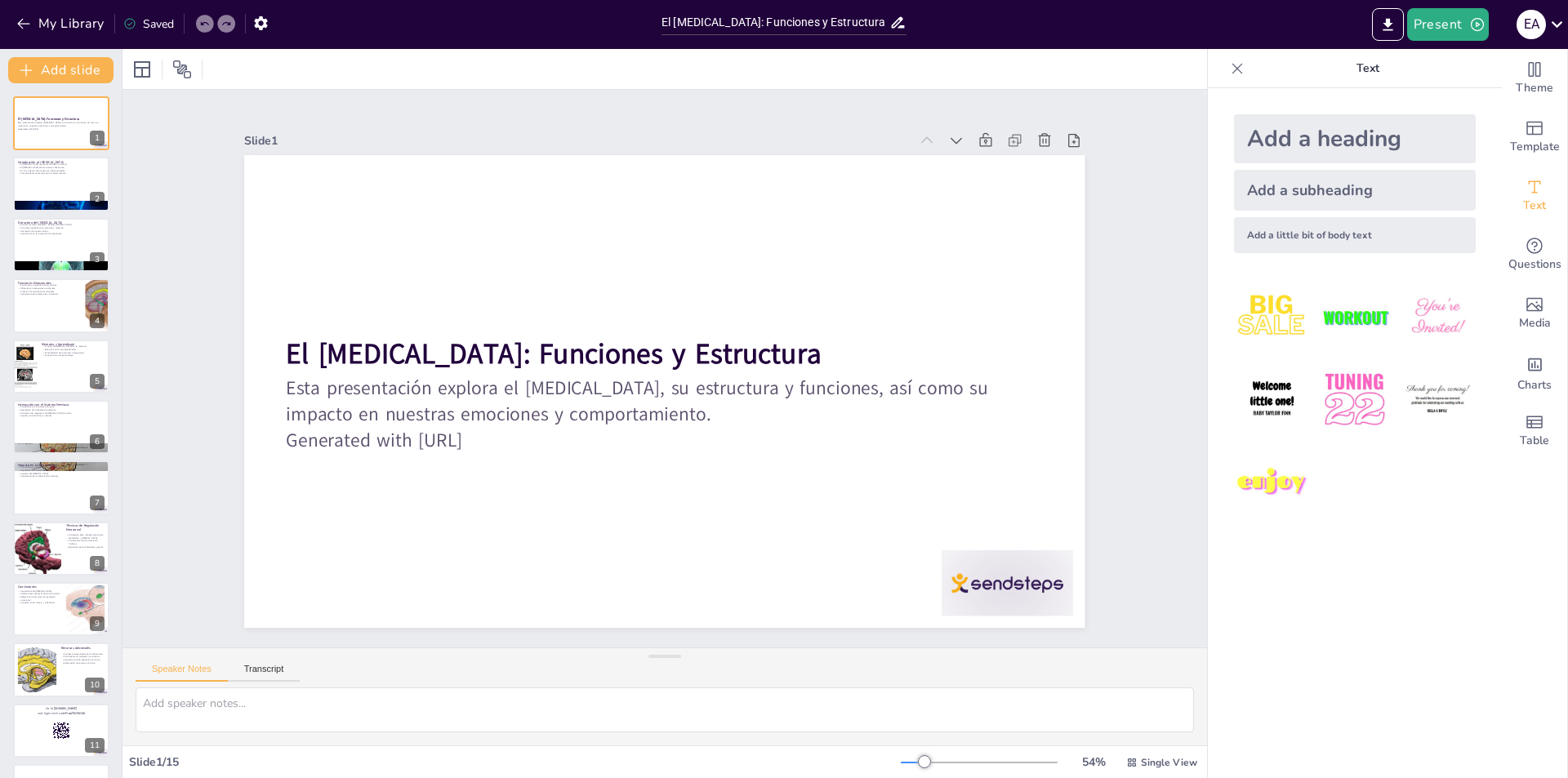
checkbox input "true"
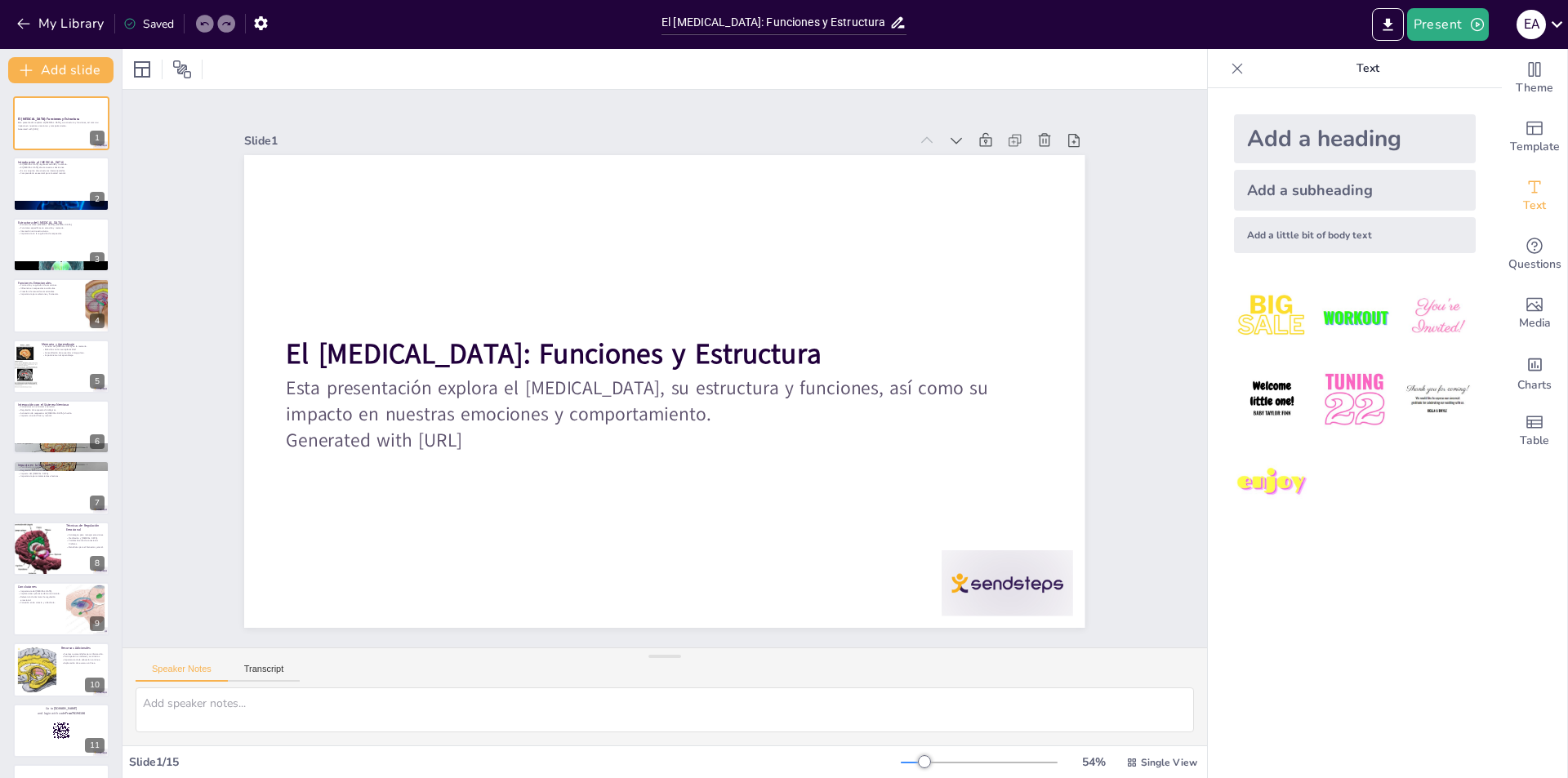
checkbox input "true"
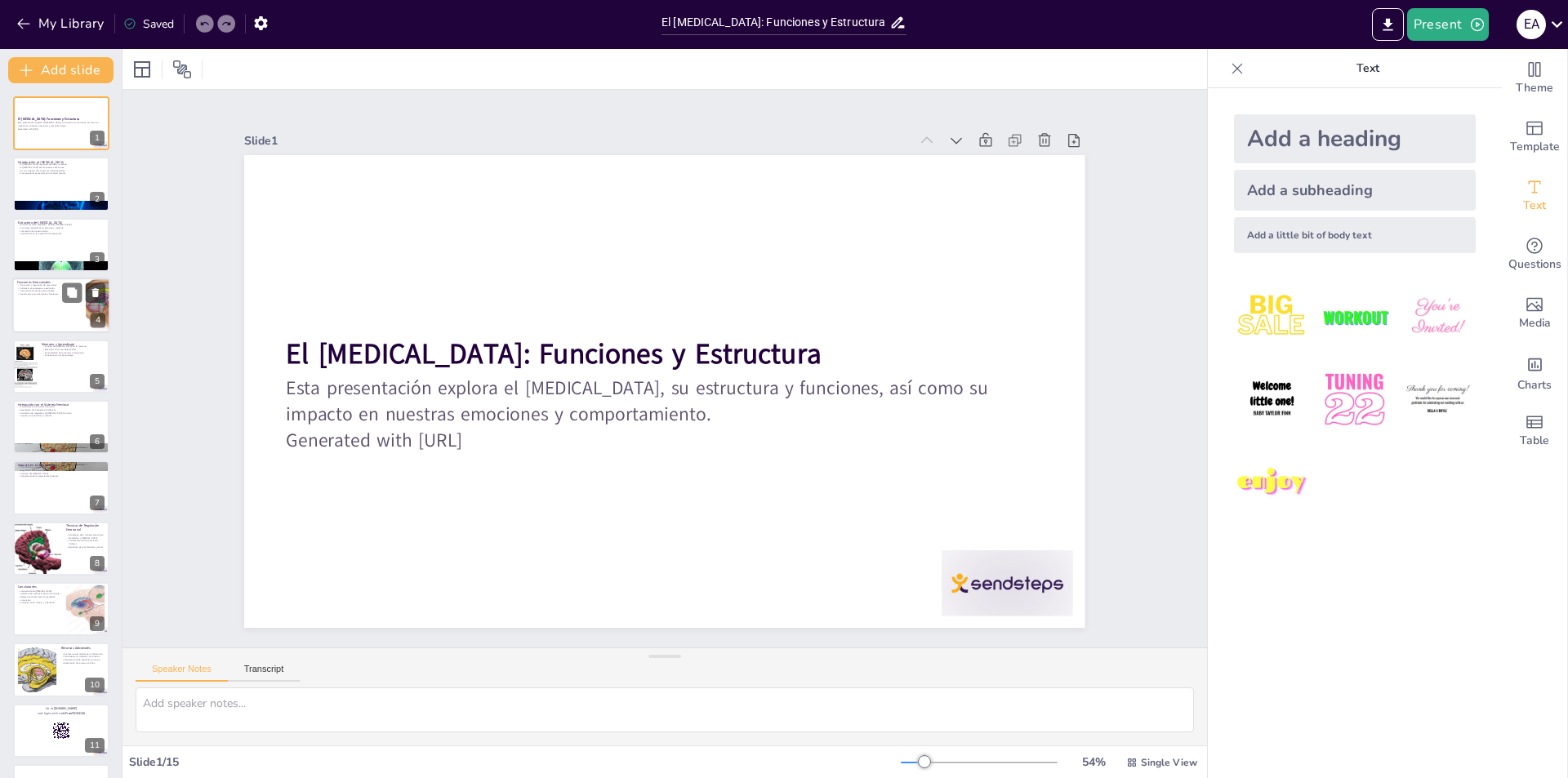
checkbox input "true"
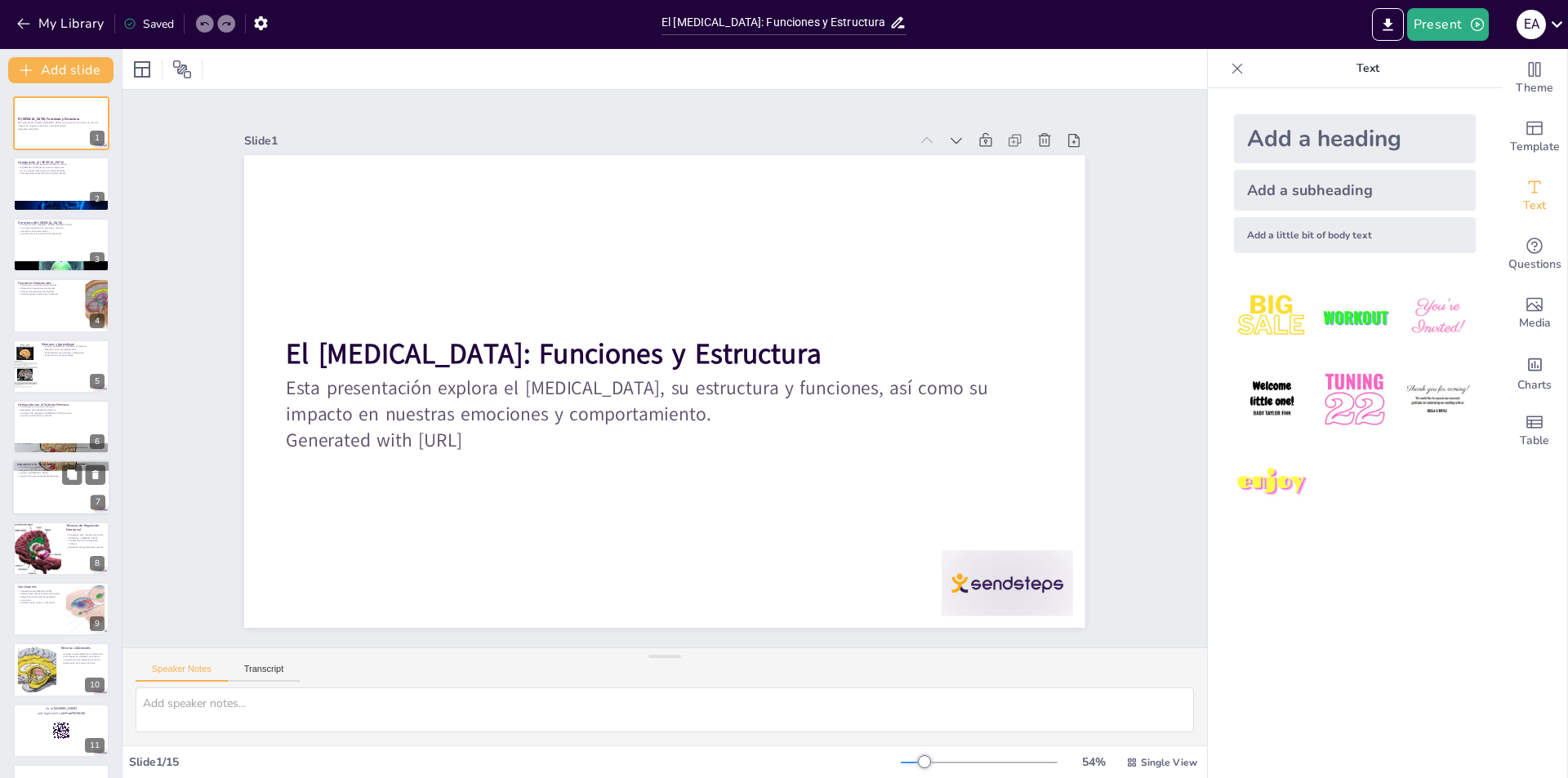
checkbox input "true"
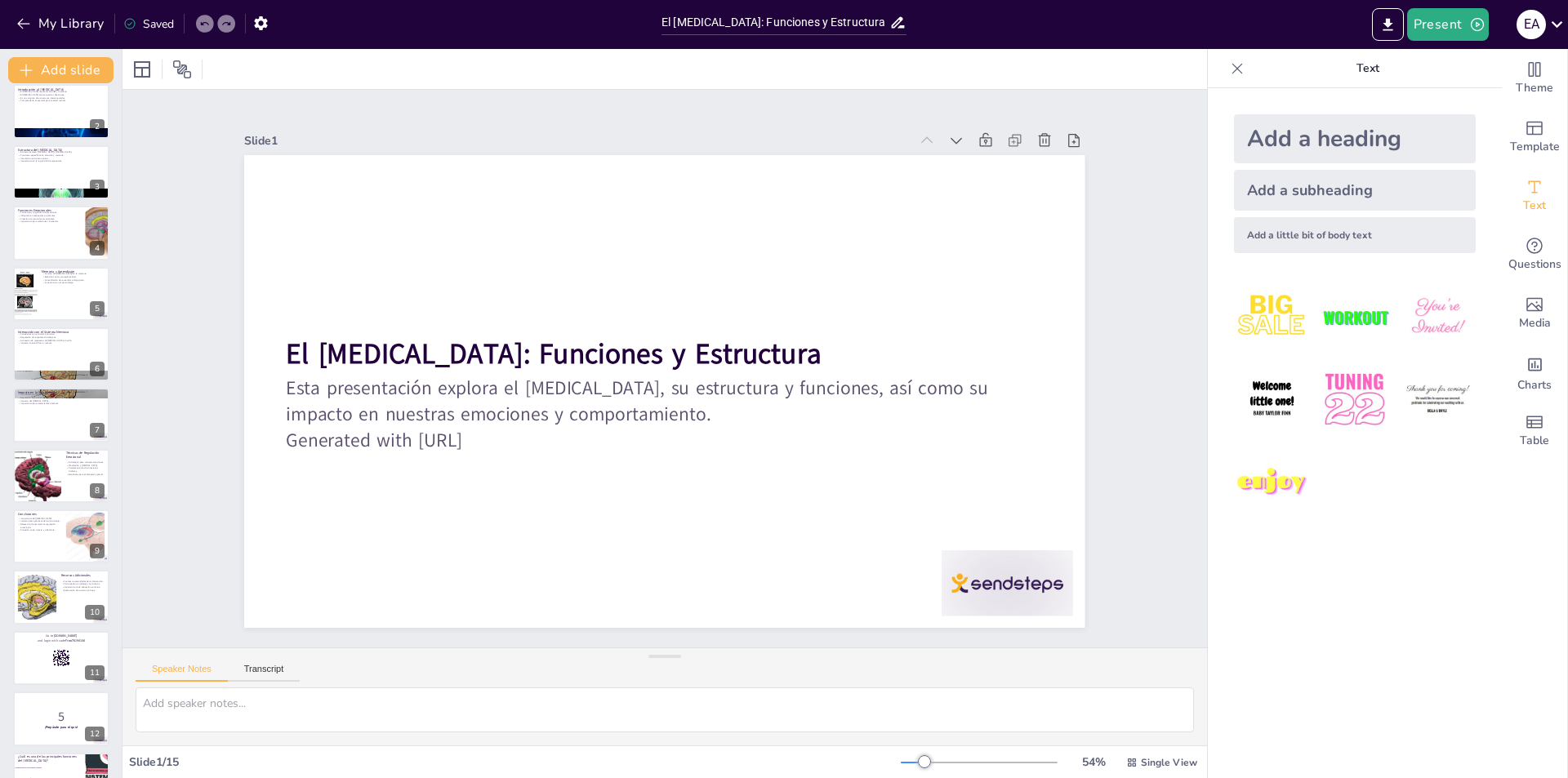
checkbox input "true"
click at [957, 589] on div at bounding box center [984, 618] width 137 height 79
click at [961, 579] on div at bounding box center [984, 618] width 137 height 79
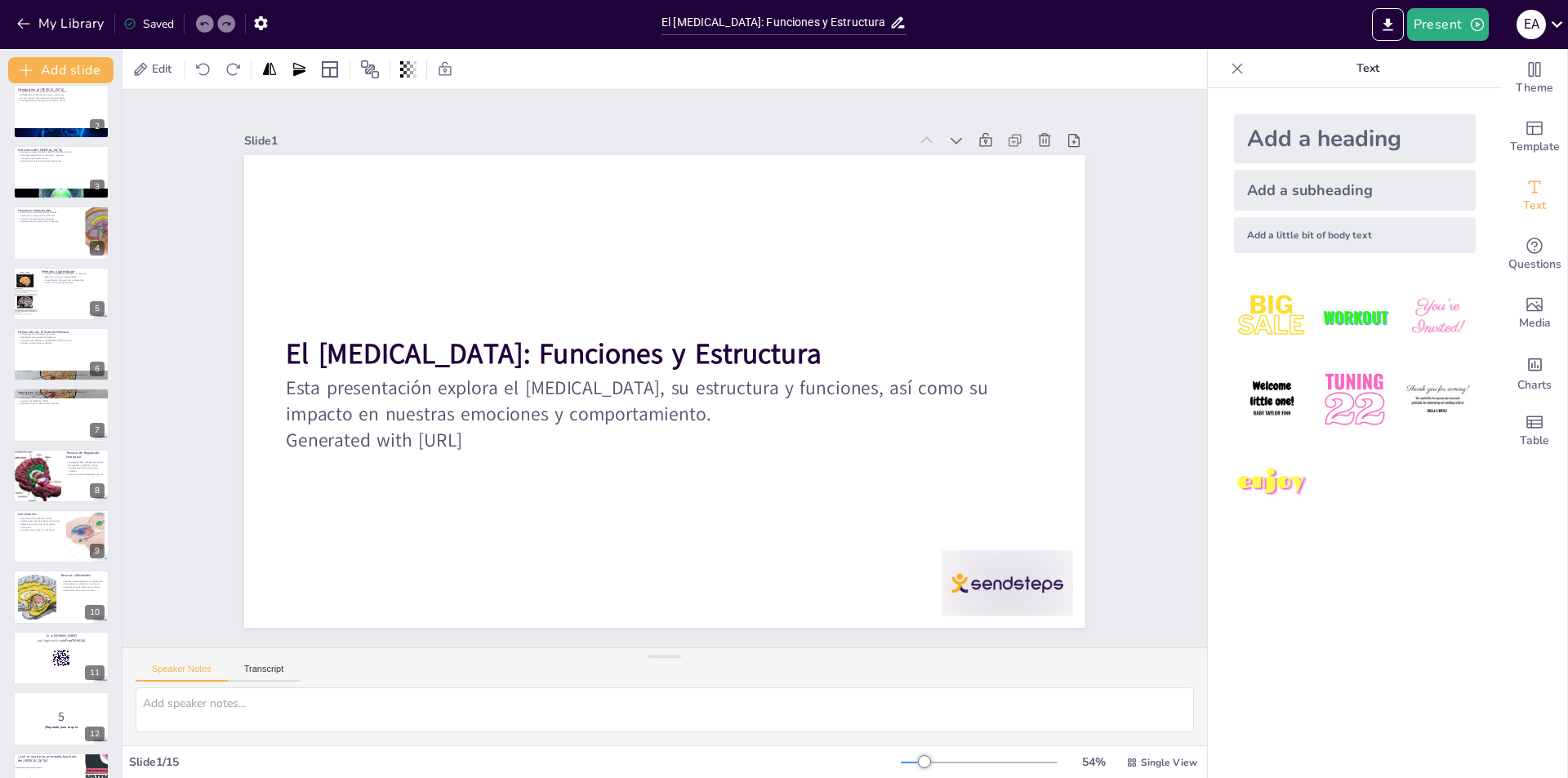
checkbox input "true"
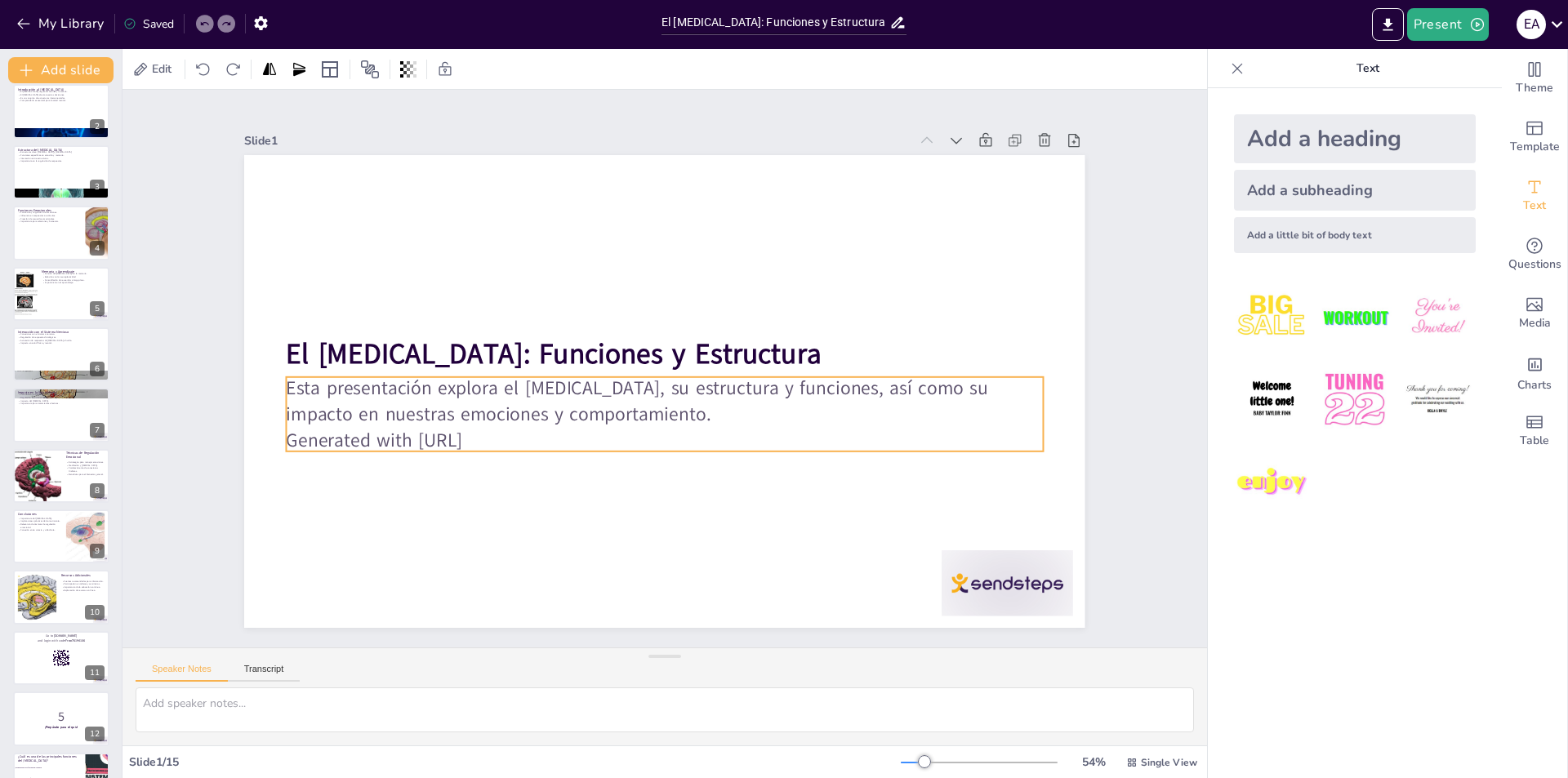
checkbox input "true"
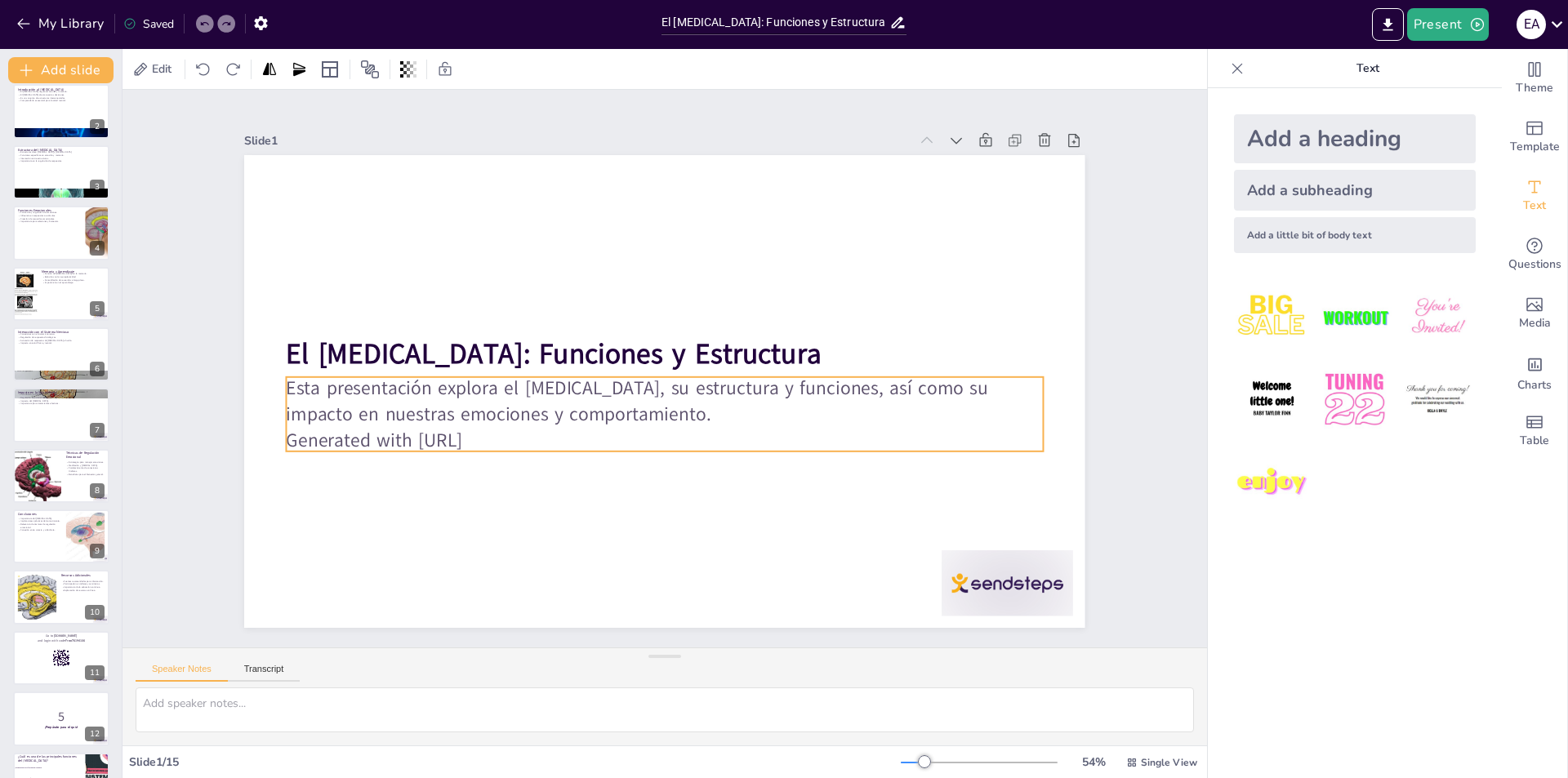
checkbox input "true"
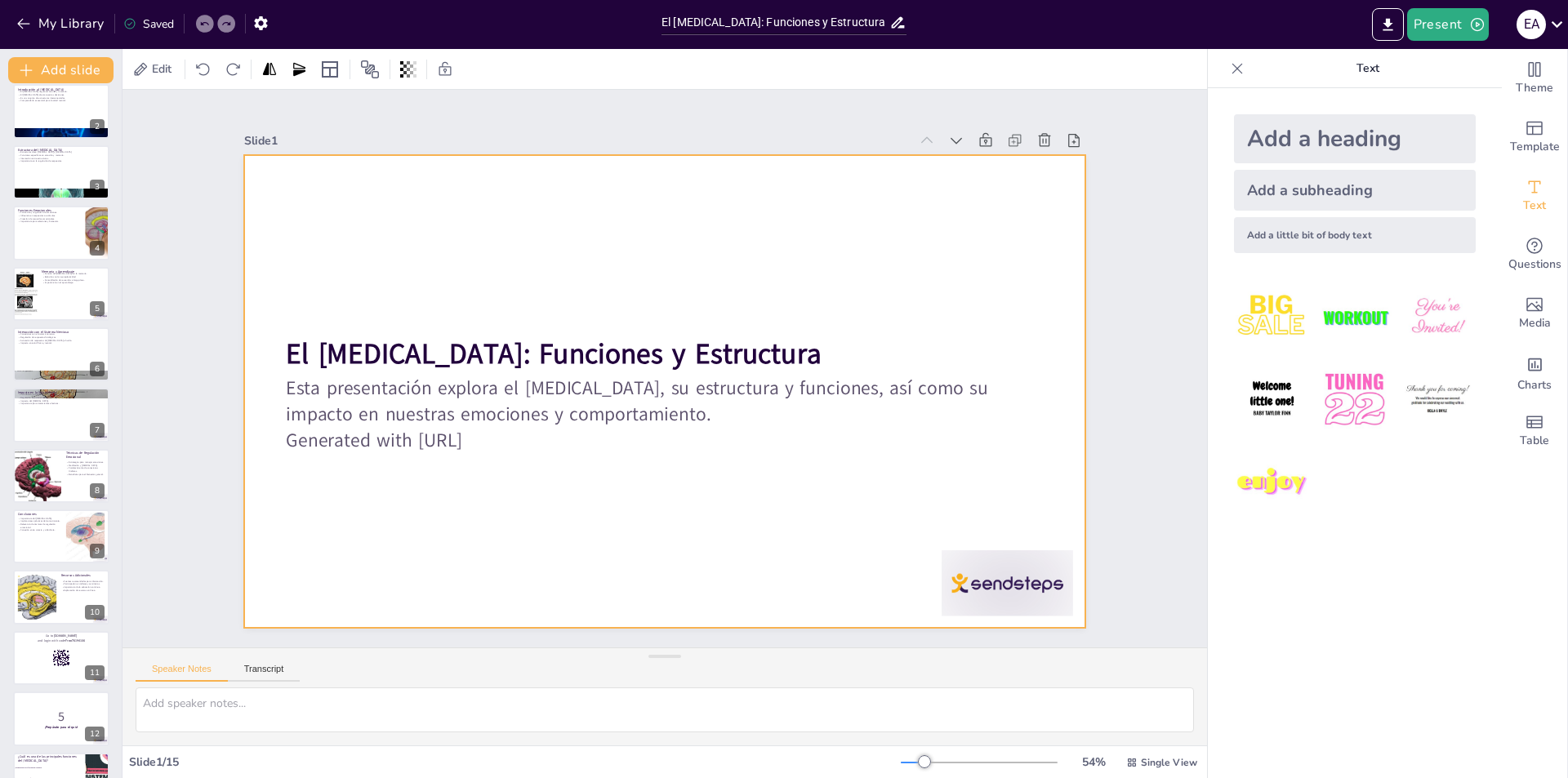
checkbox input "true"
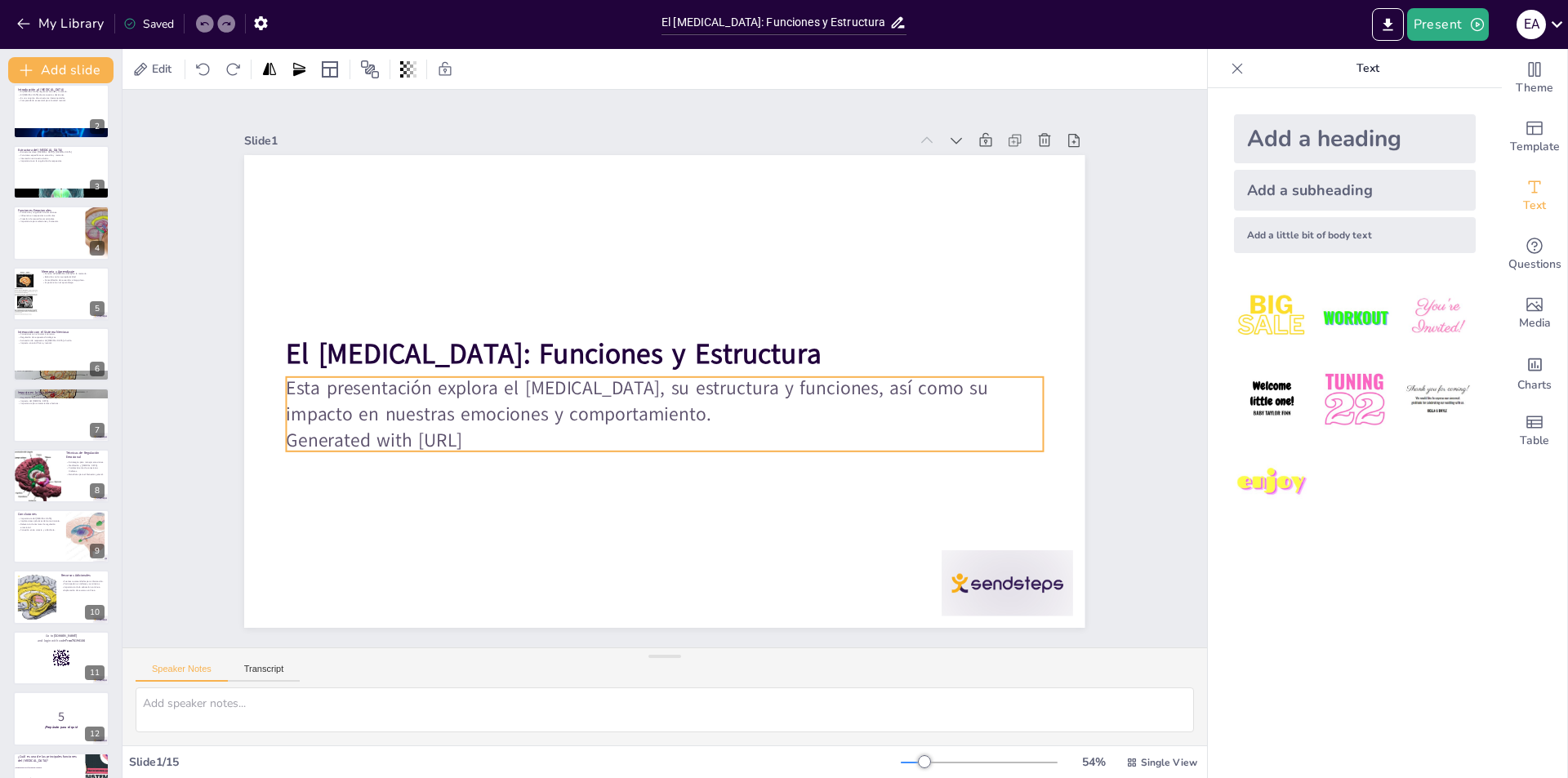
checkbox input "true"
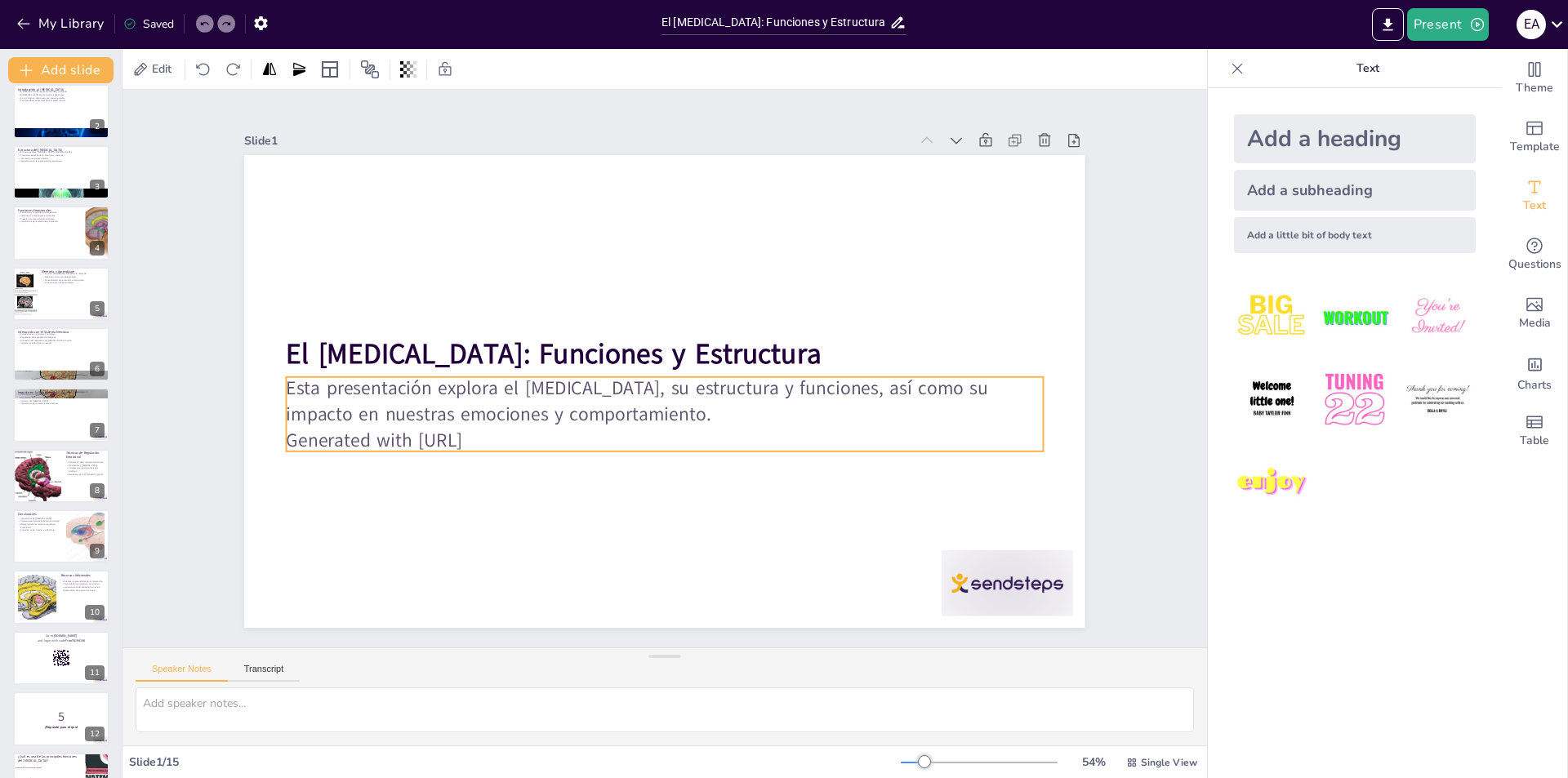
checkbox input "true"
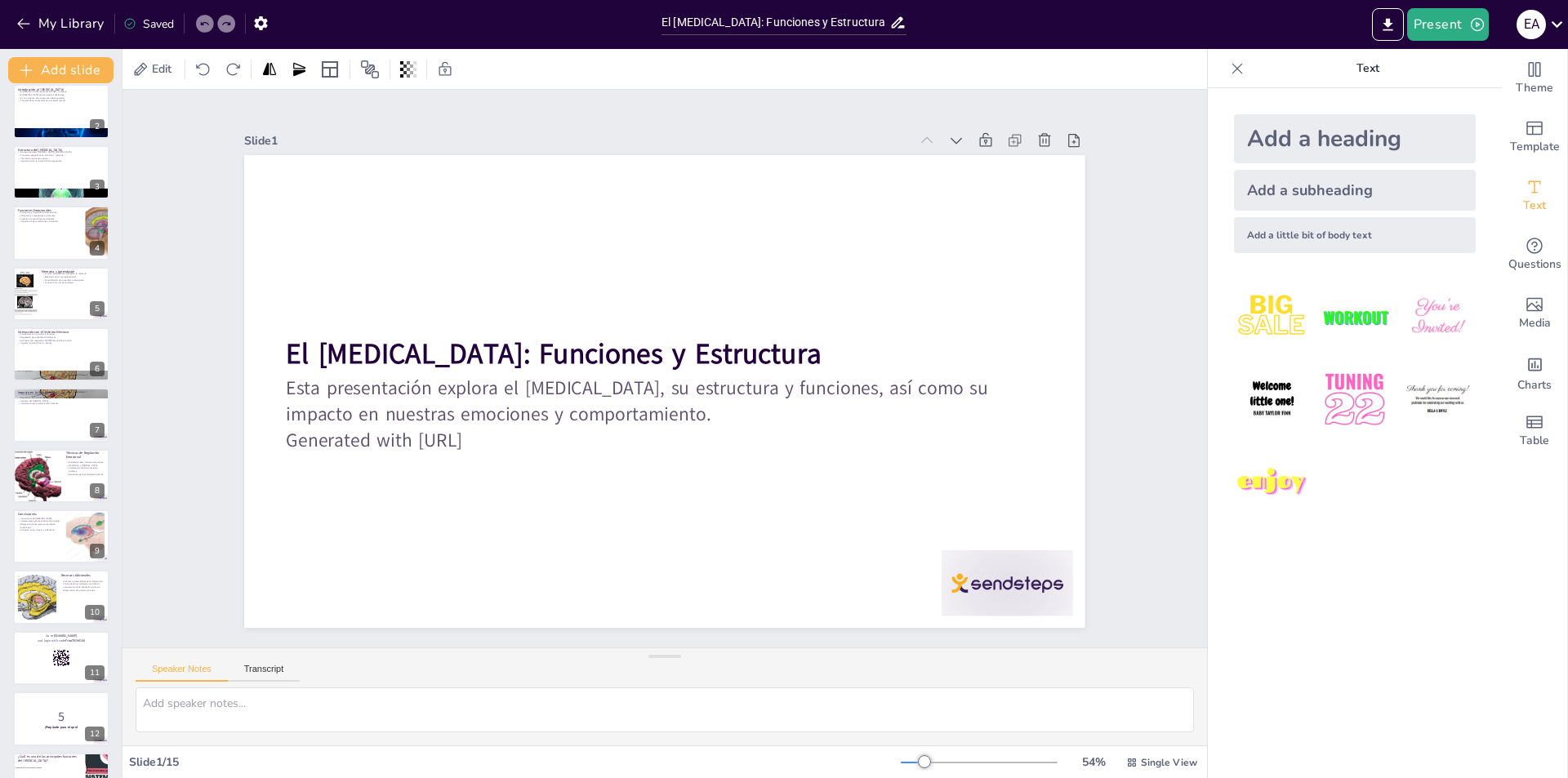
checkbox input "true"
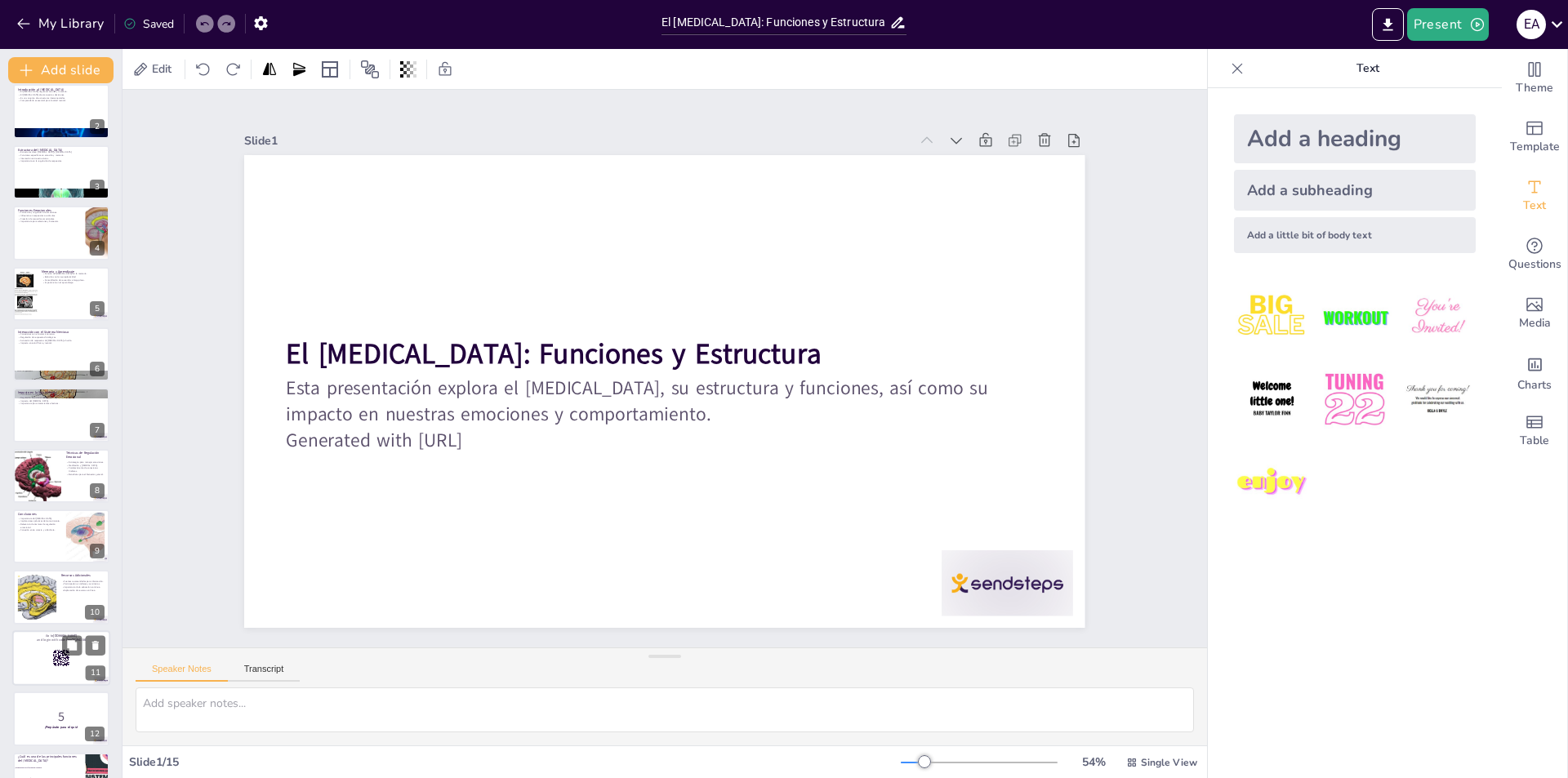
checkbox input "true"
click at [40, 662] on div at bounding box center [61, 658] width 96 height 54
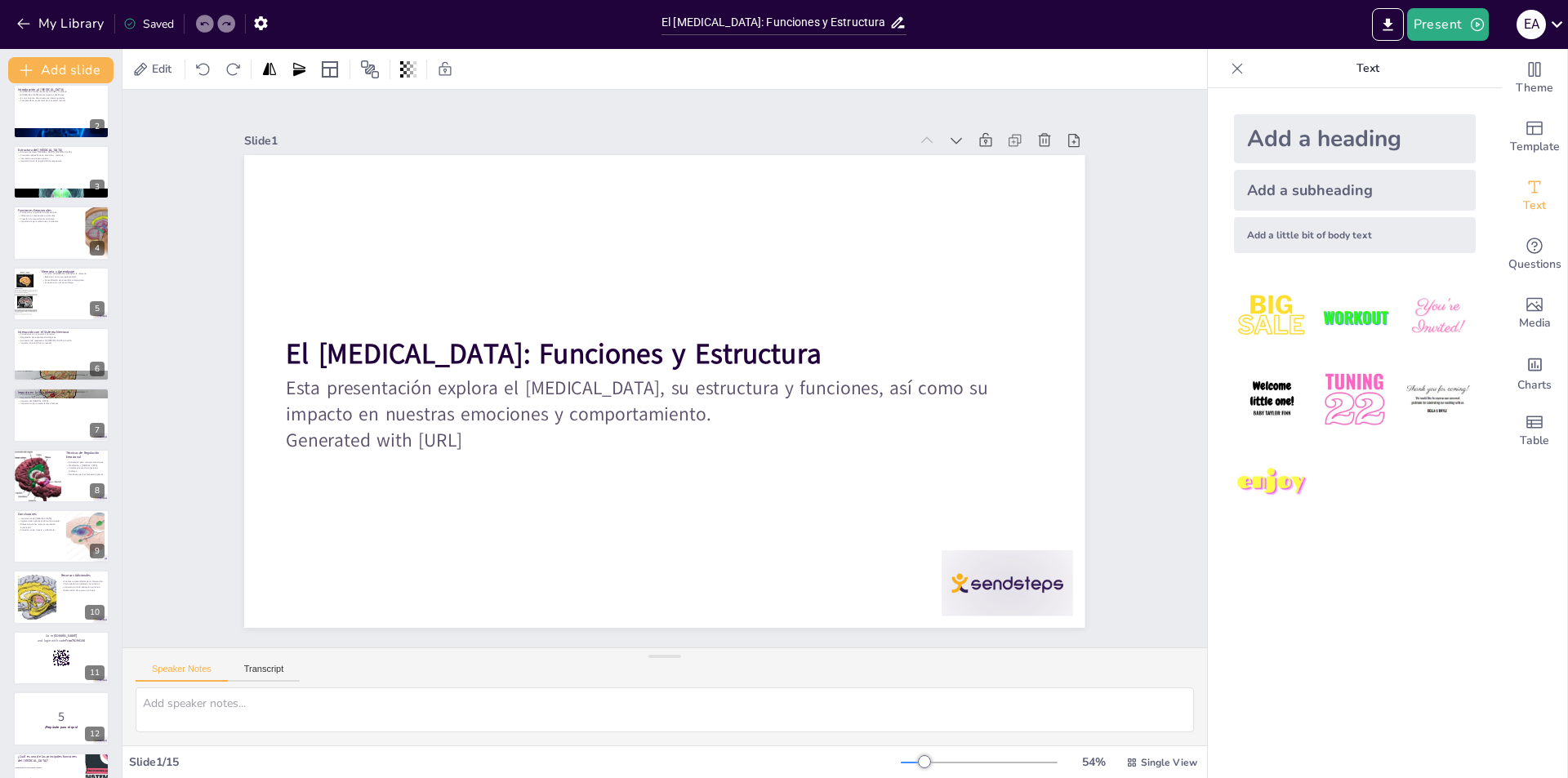
checkbox input "true"
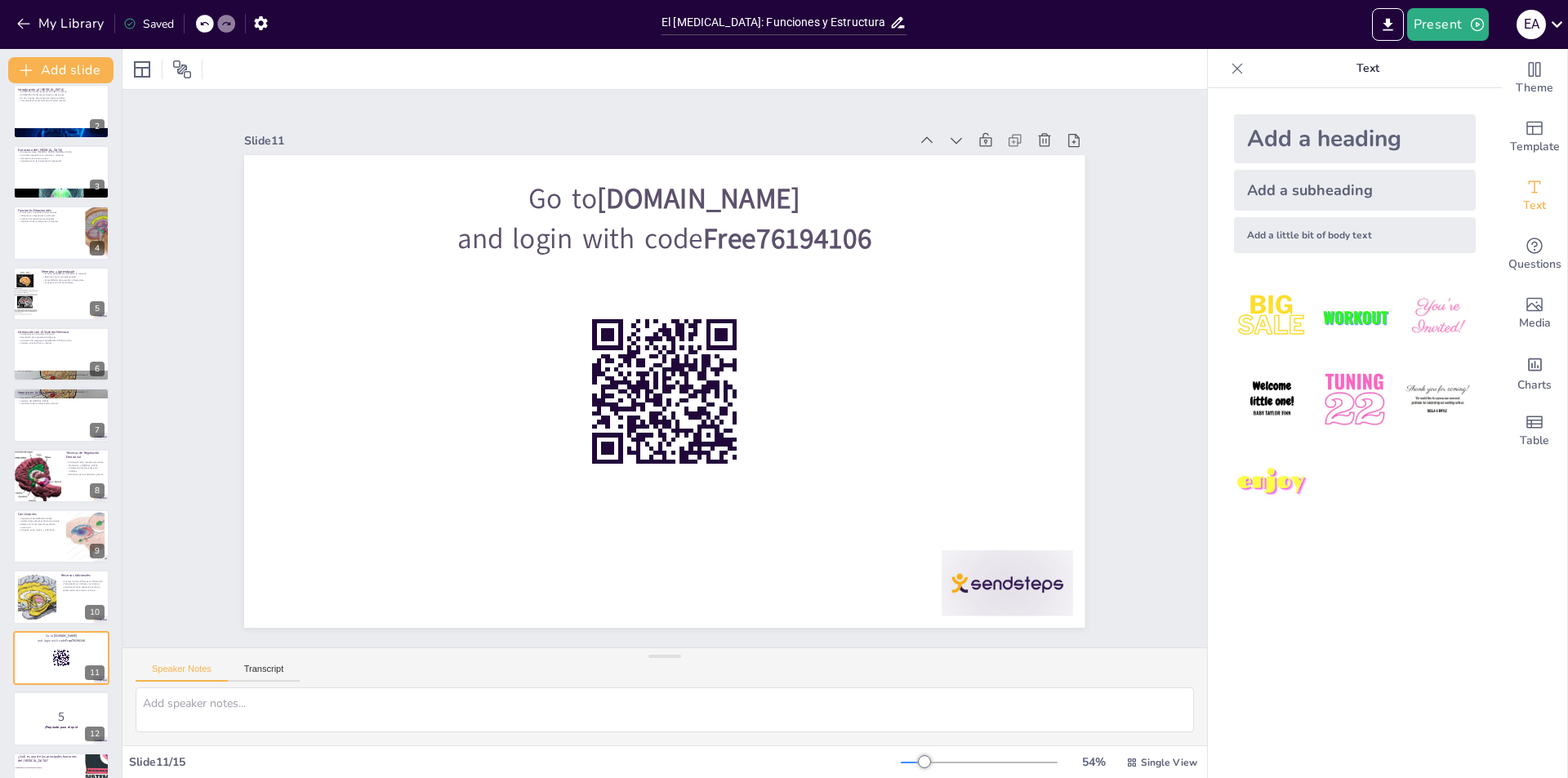
checkbox input "true"
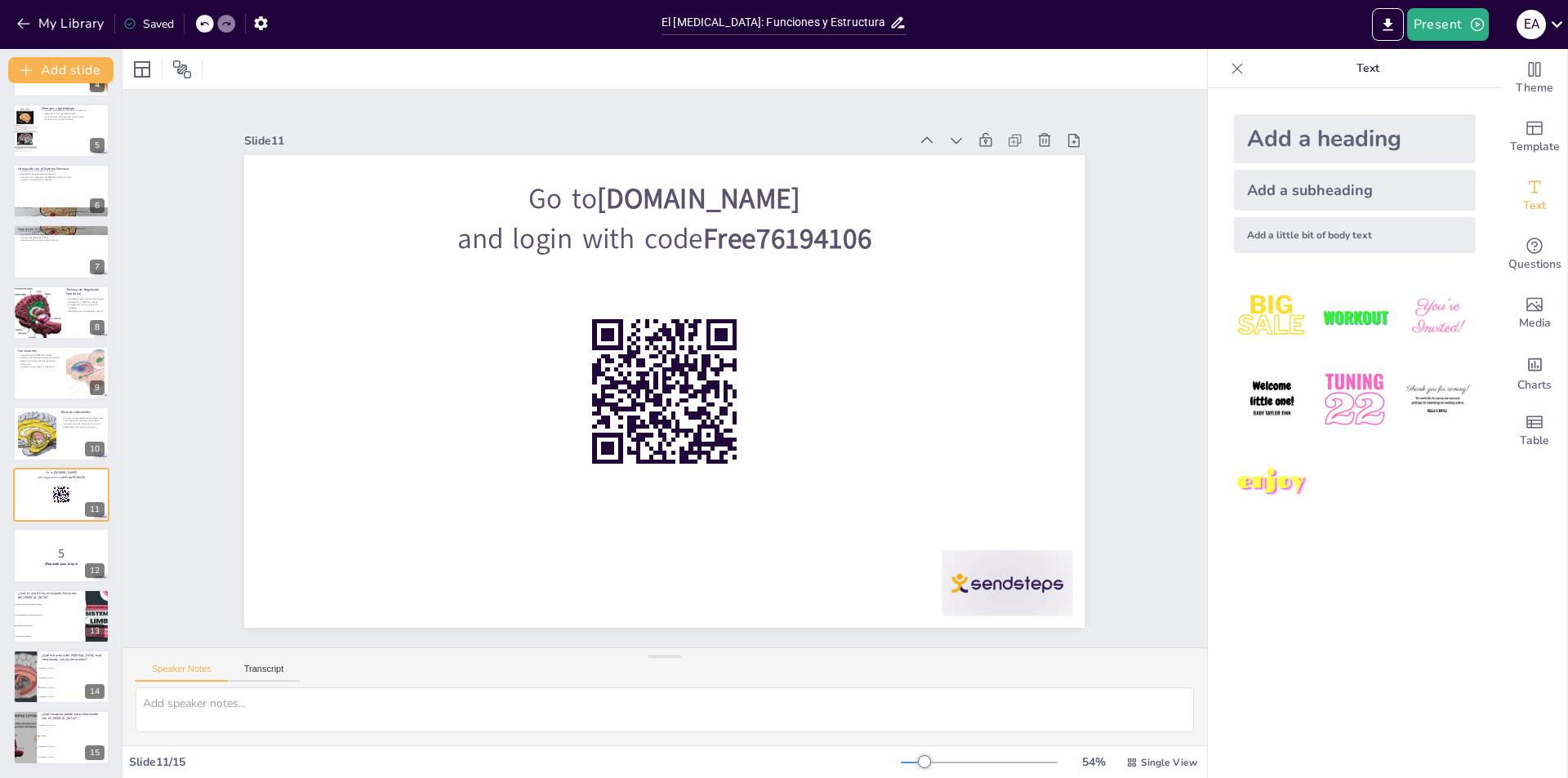
checkbox input "true"
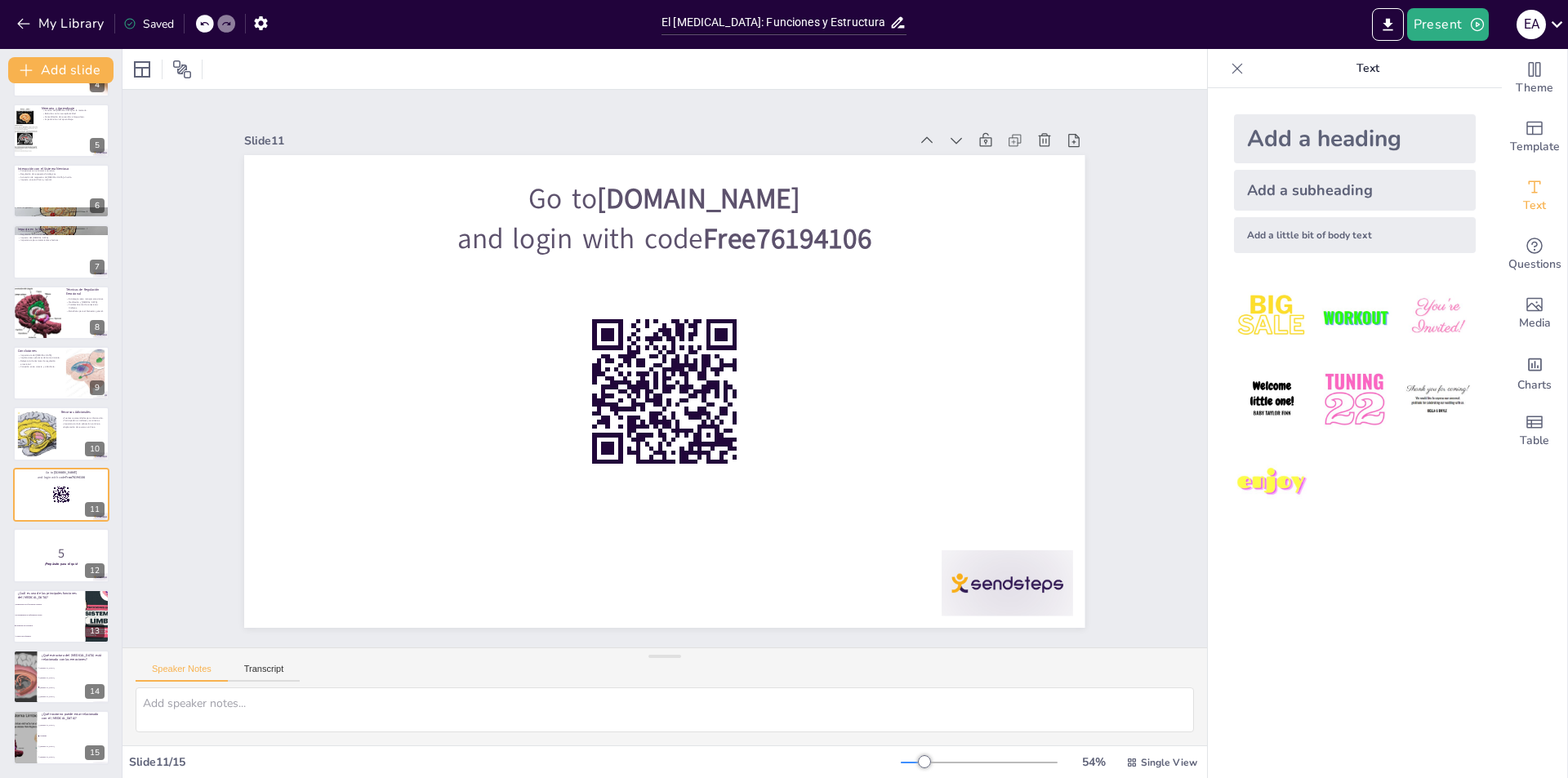
checkbox input "true"
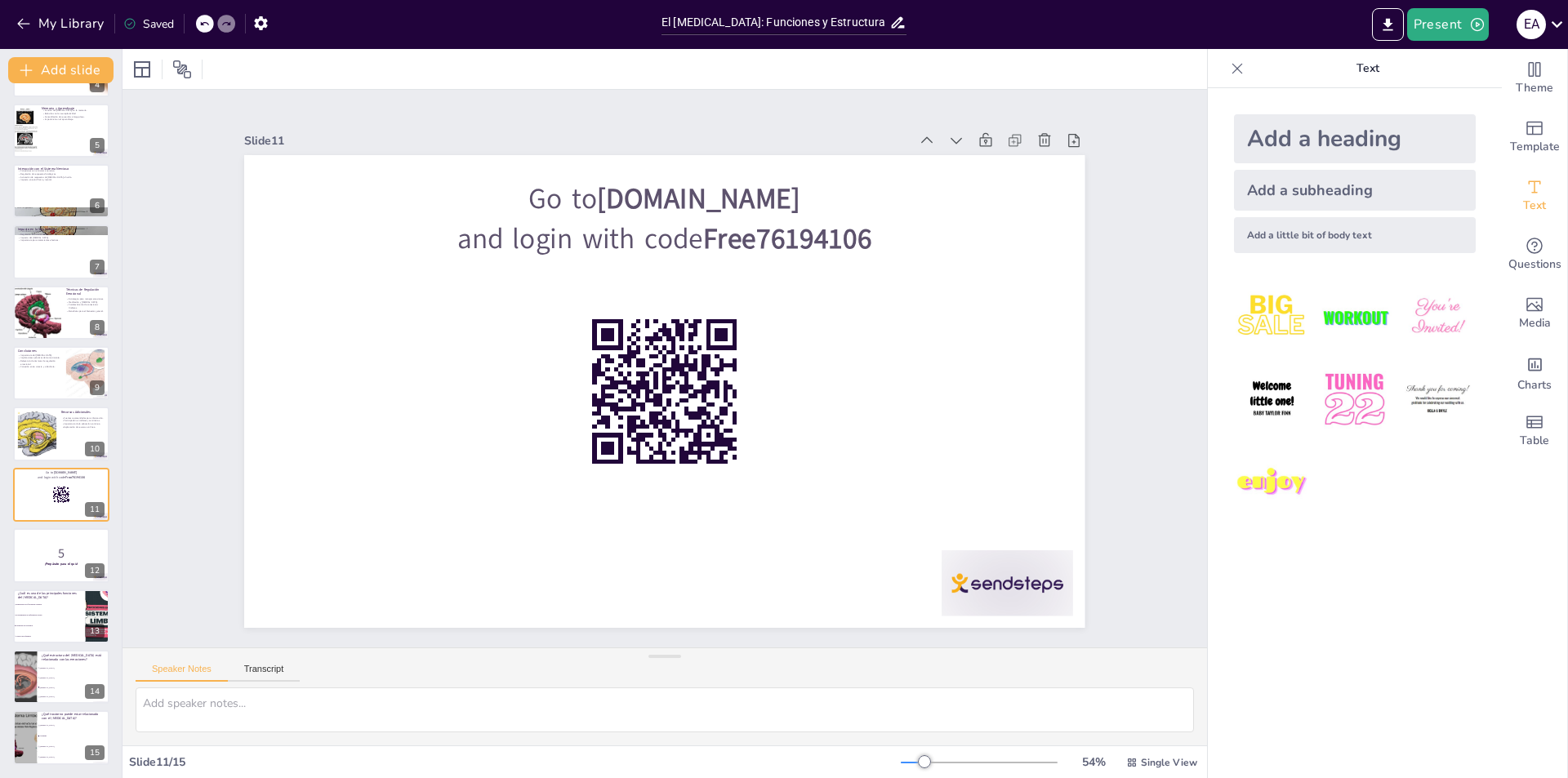
checkbox input "true"
